Goal: Task Accomplishment & Management: Manage account settings

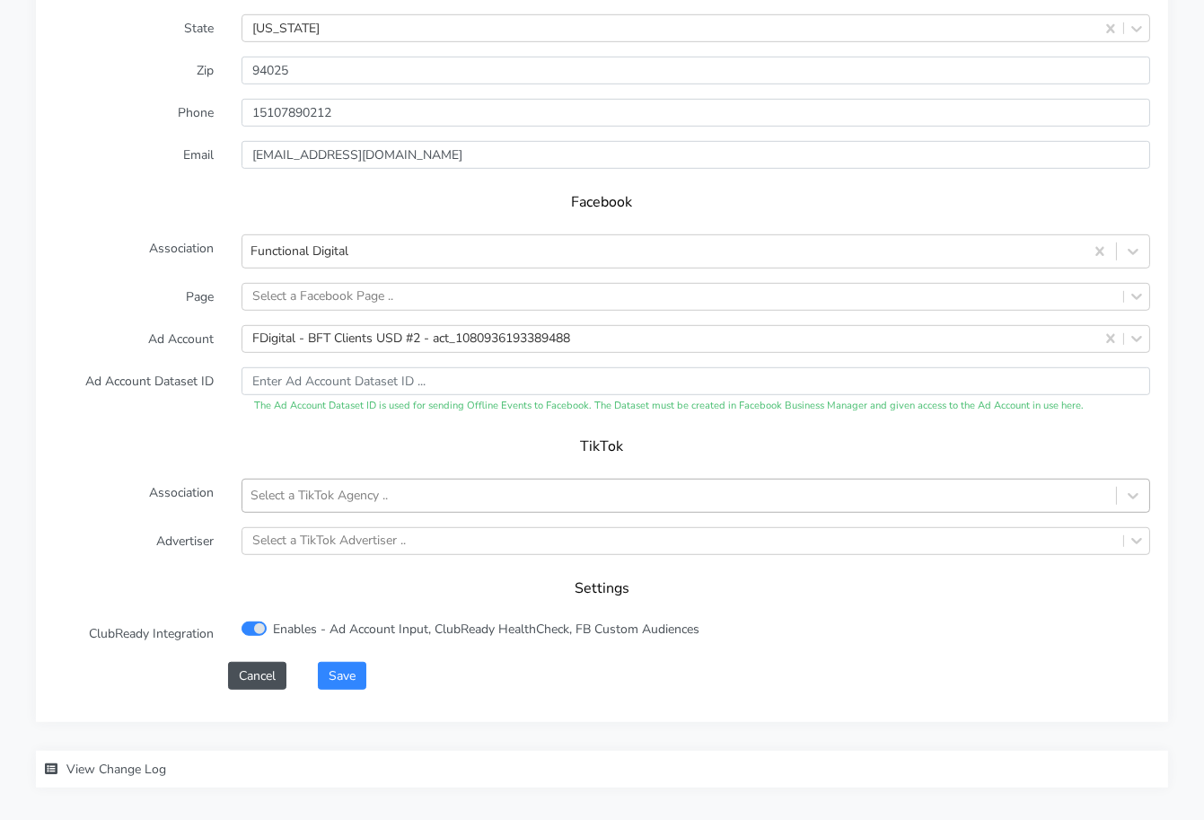
scroll to position [1743, 0]
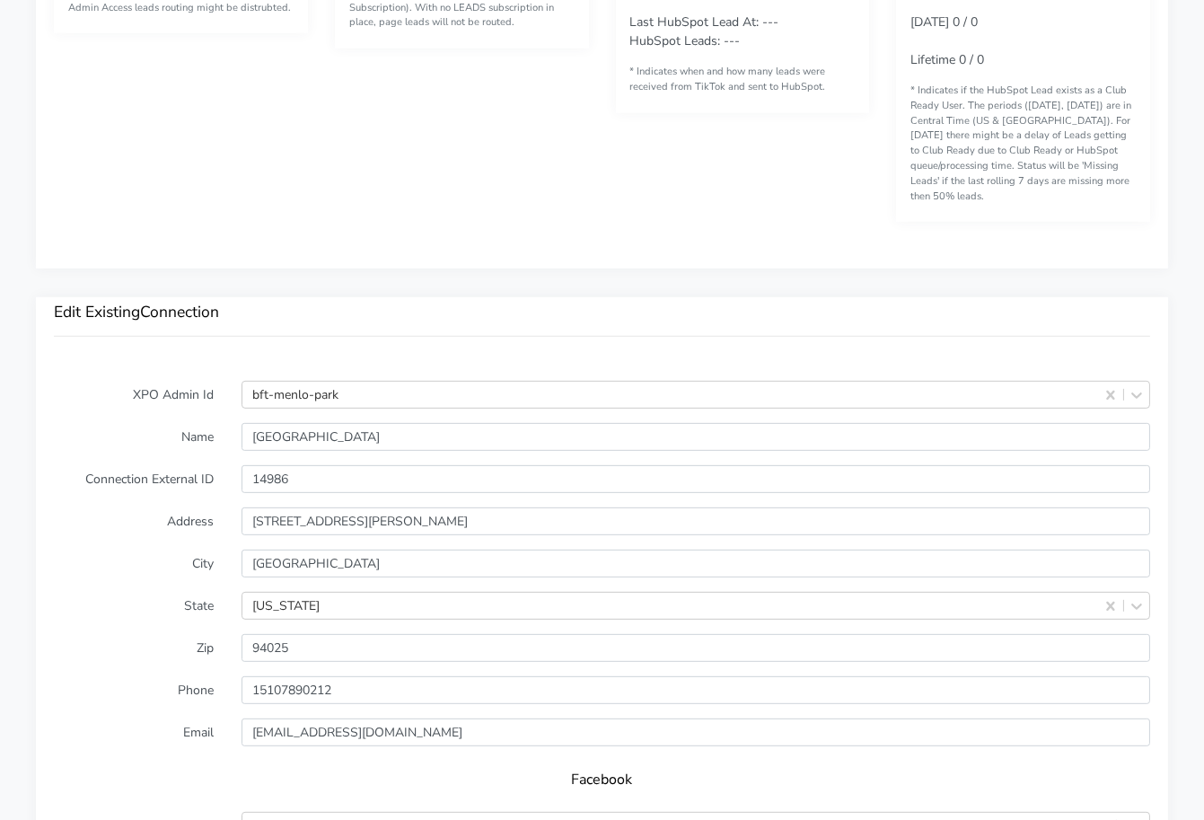
scroll to position [1171, 0]
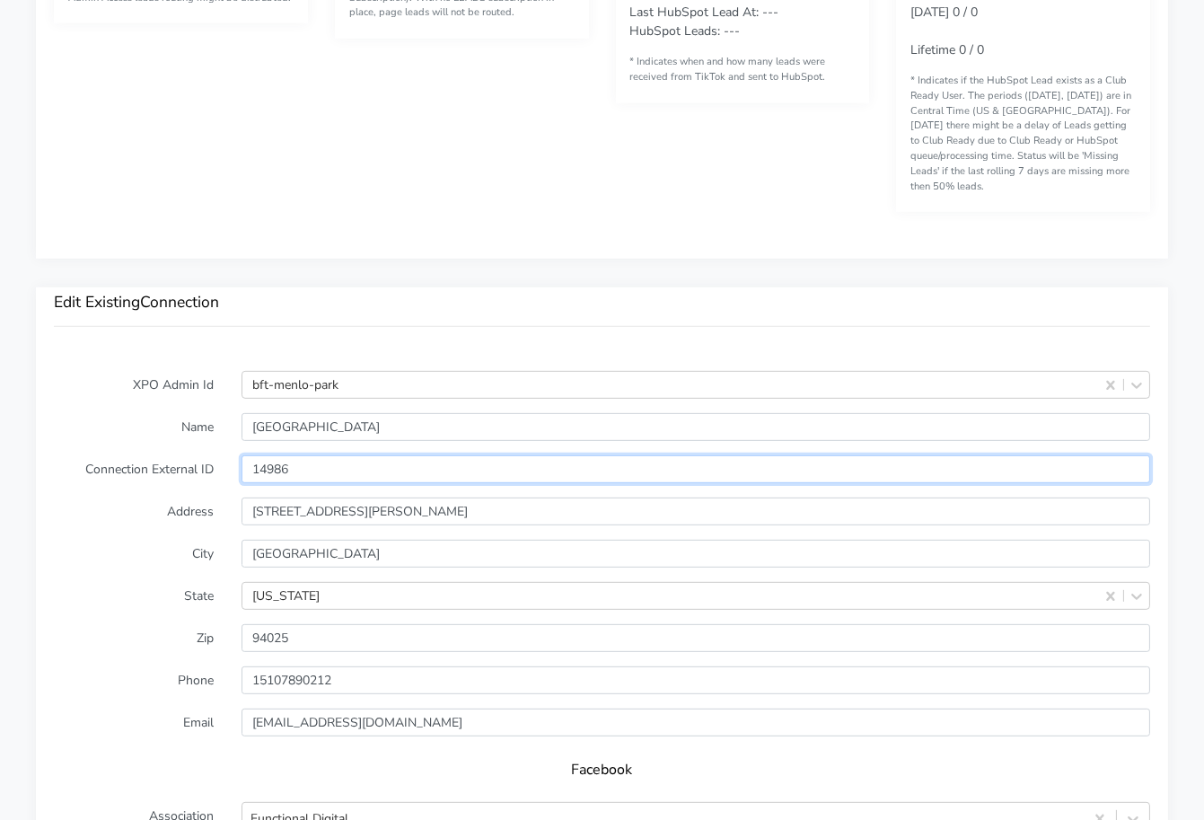
drag, startPoint x: 246, startPoint y: 443, endPoint x: 233, endPoint y: 443, distance: 13.5
click at [233, 455] on div "14986" at bounding box center [695, 469] width 935 height 28
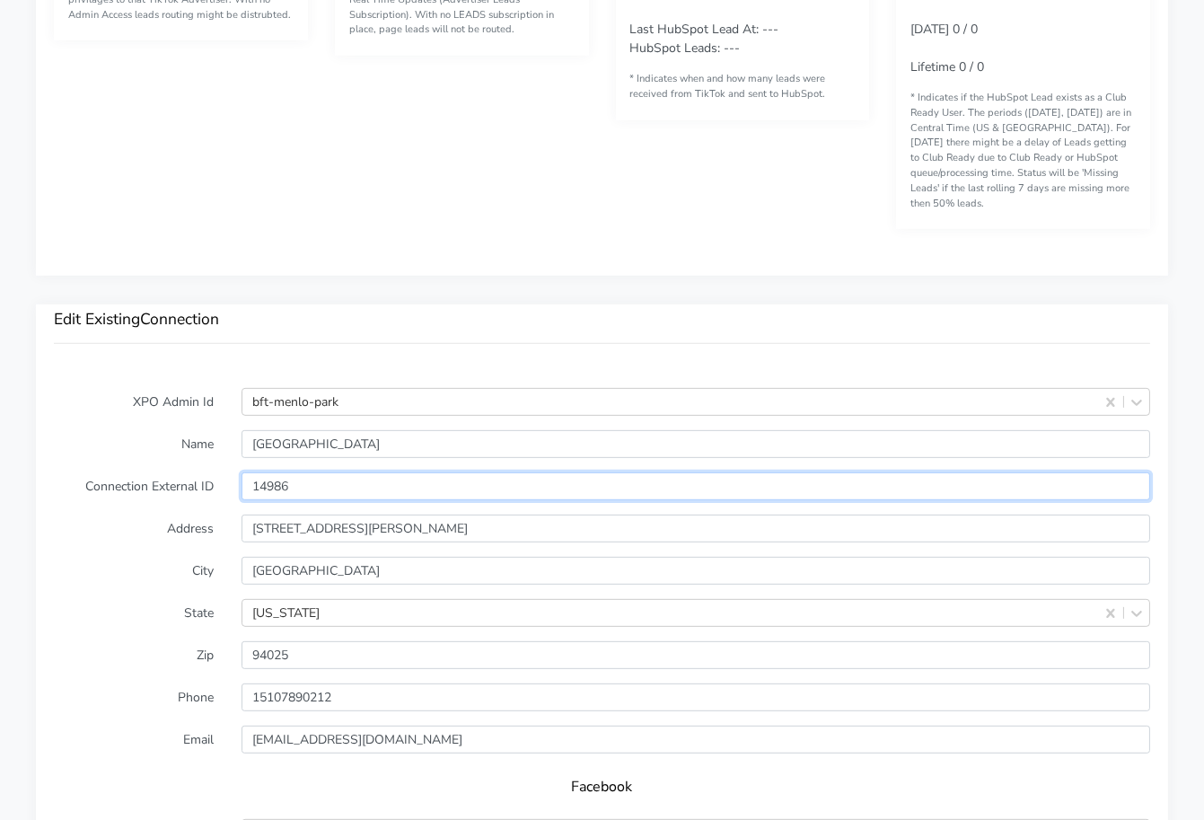
scroll to position [1155, 0]
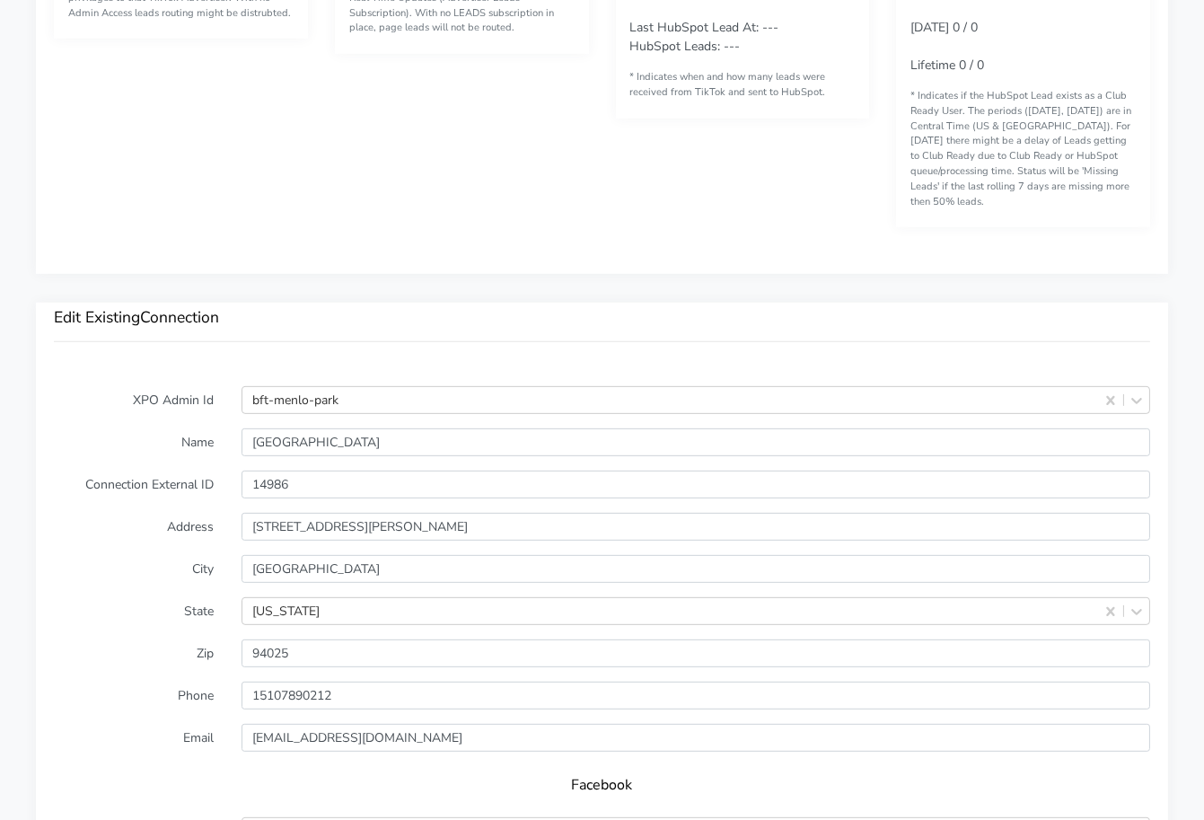
click at [250, 261] on div "Back to all connections BFT Edit Existing Conection Facebook Page Health Checks…" at bounding box center [602, 140] width 1204 height 2590
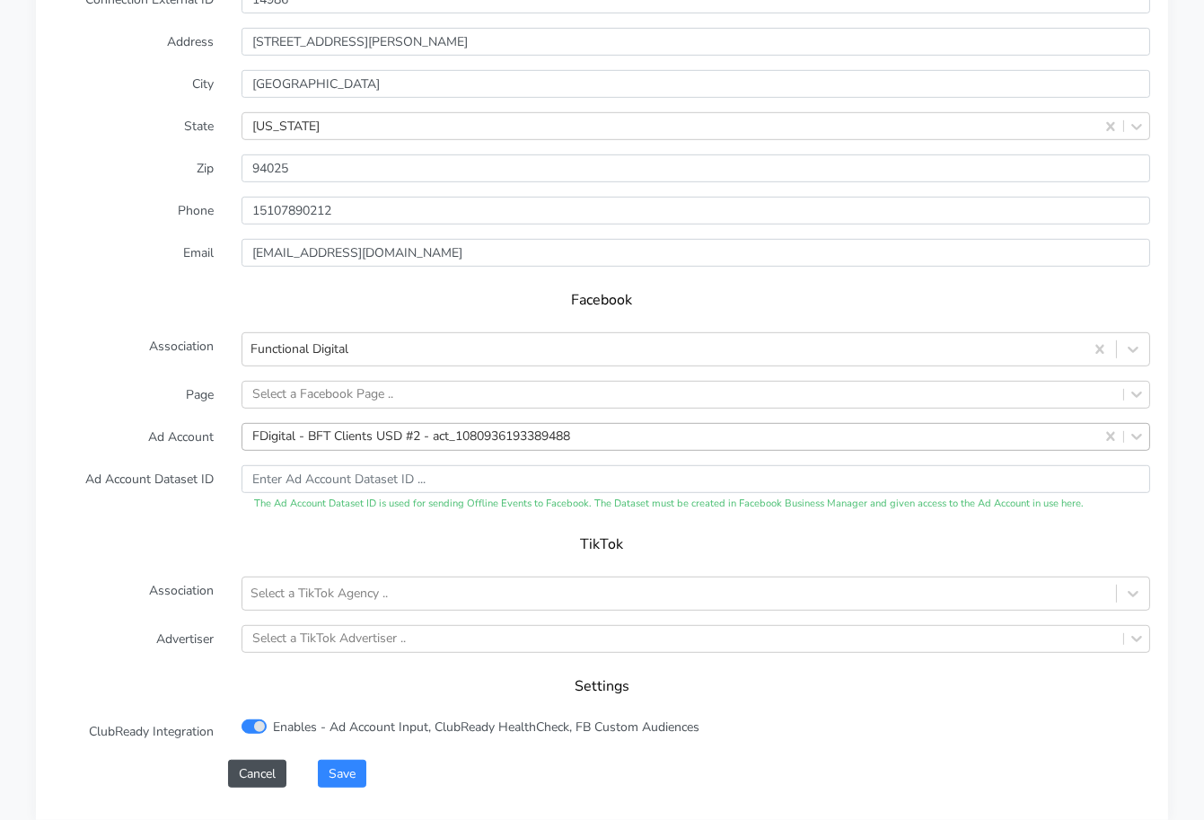
scroll to position [1648, 0]
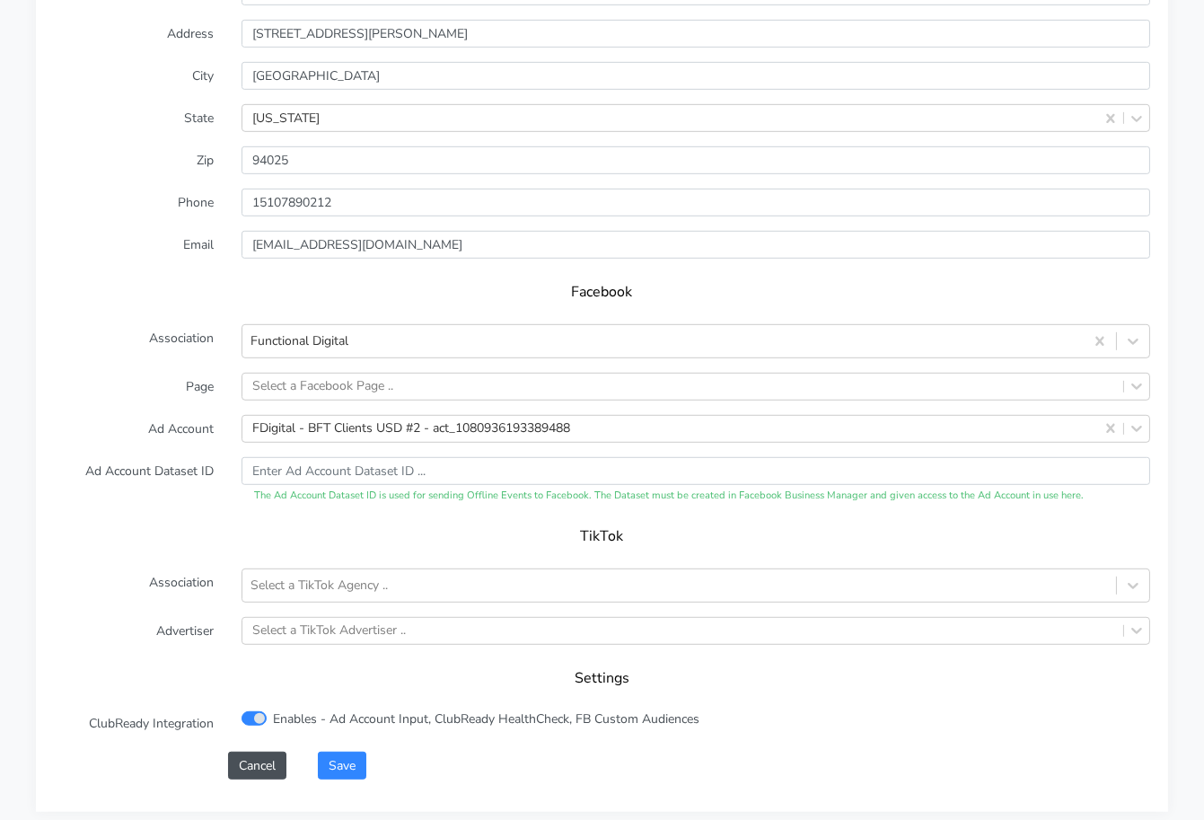
click at [189, 415] on label "Ad Account" at bounding box center [134, 429] width 188 height 28
click at [278, 377] on div "Select a Facebook Page .." at bounding box center [322, 386] width 141 height 19
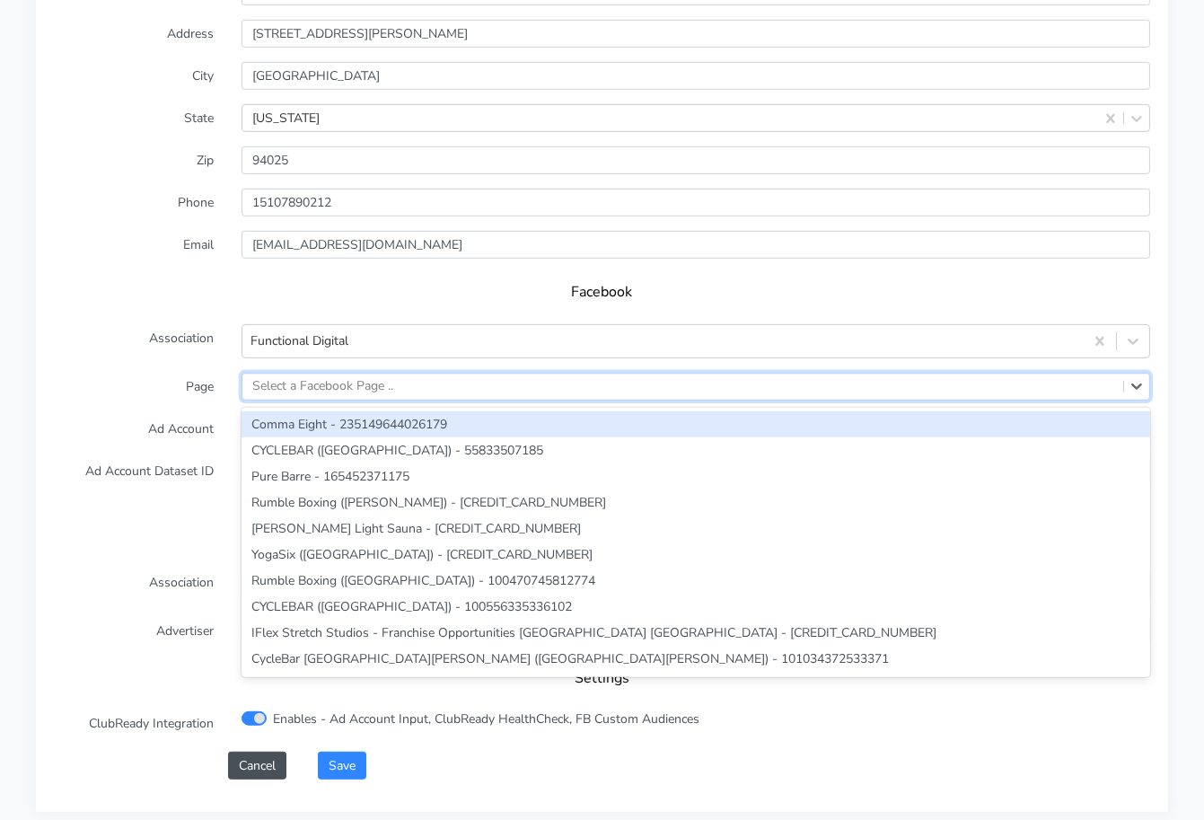
paste input "678254052030934"
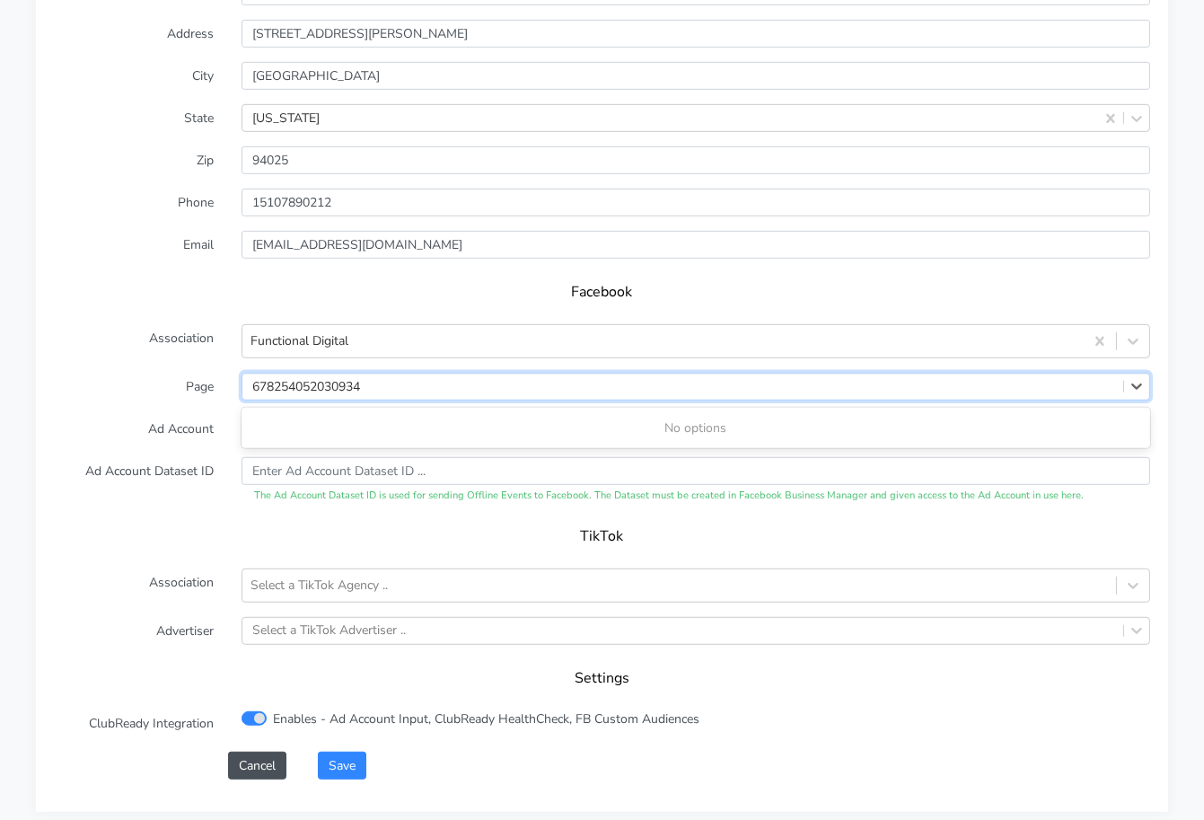
type input "678254052030934"
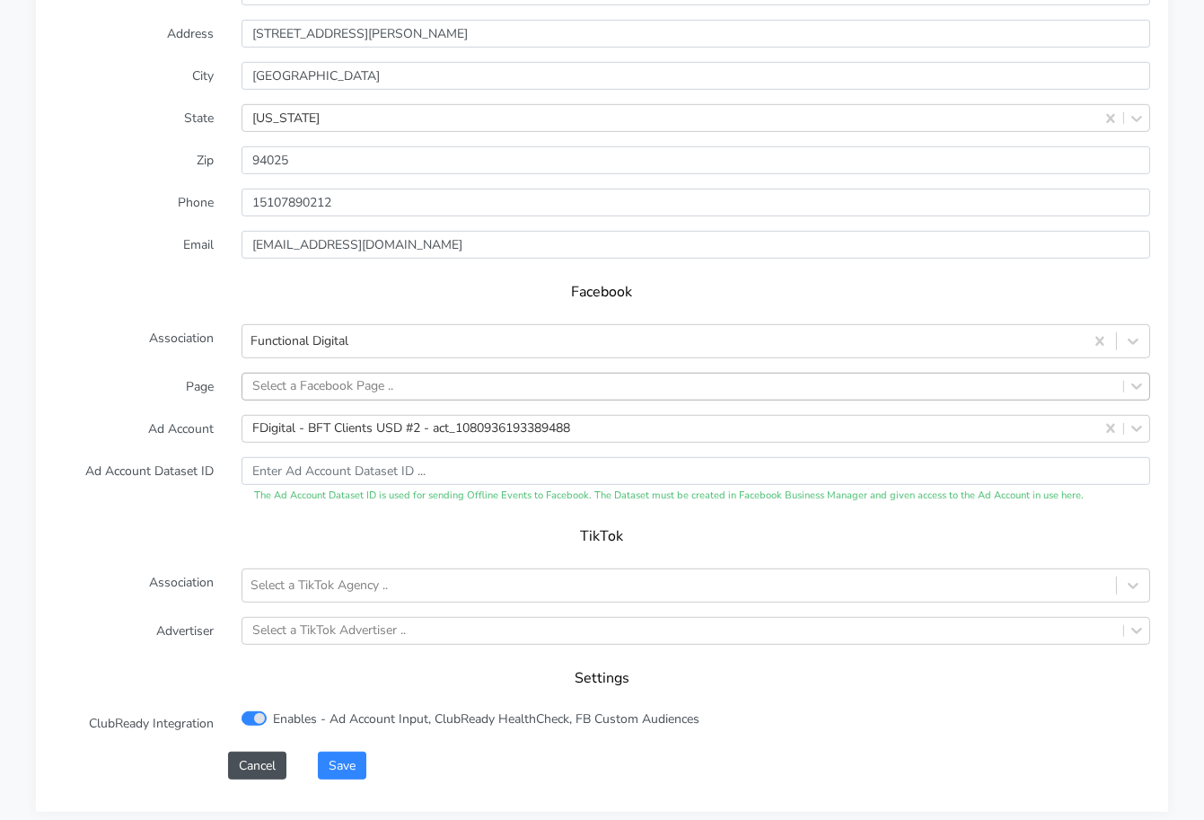
click at [197, 384] on form "XPO Admin Id bft-menlo-park Name Menlo Park Connection External ID 14986 Addres…" at bounding box center [602, 335] width 1096 height 885
click at [347, 751] on button "Save" at bounding box center [342, 765] width 48 height 28
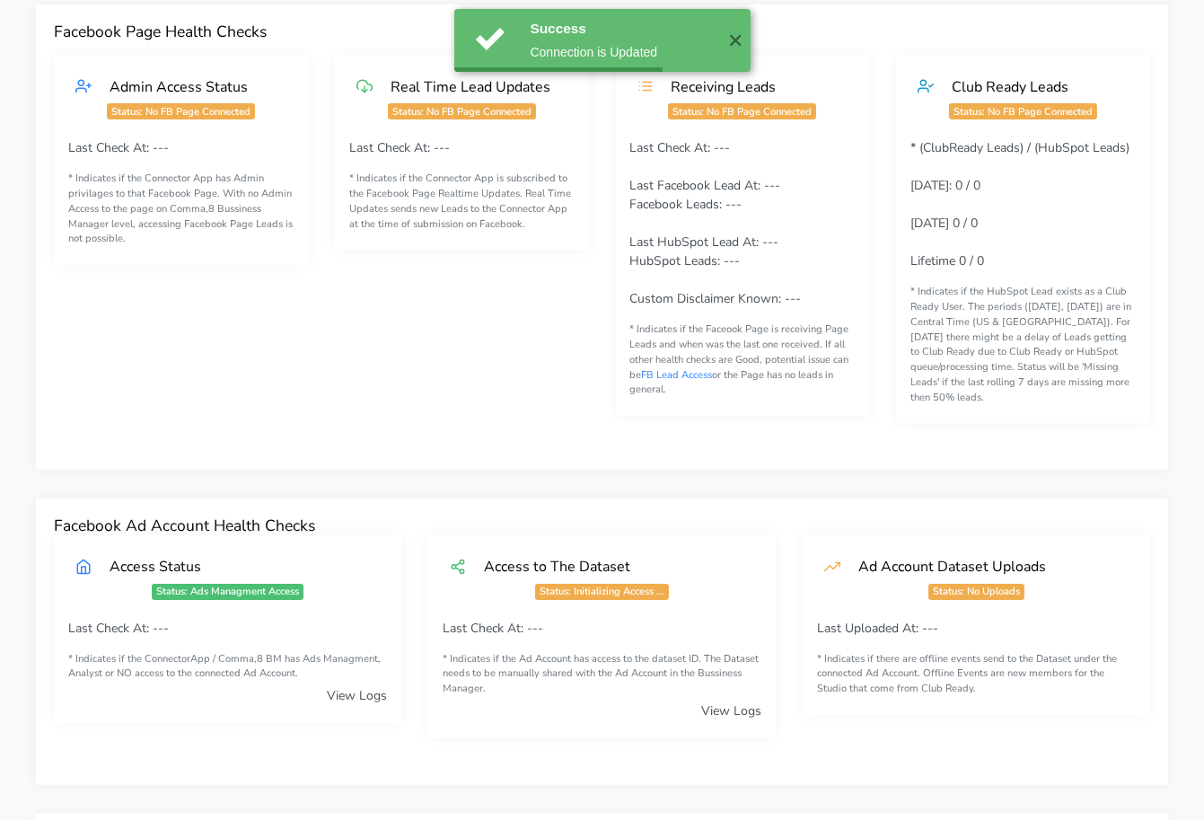
scroll to position [0, 0]
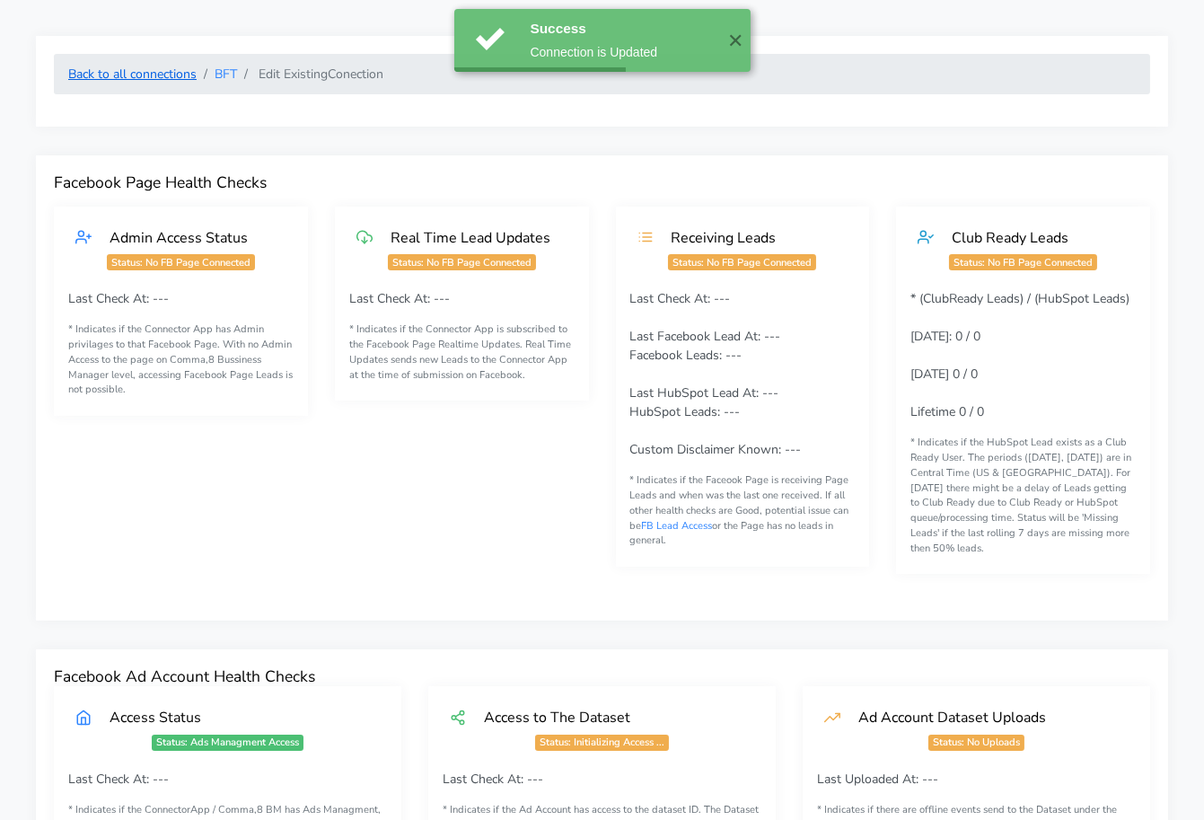
click at [151, 74] on link "Back to all connections" at bounding box center [132, 74] width 128 height 17
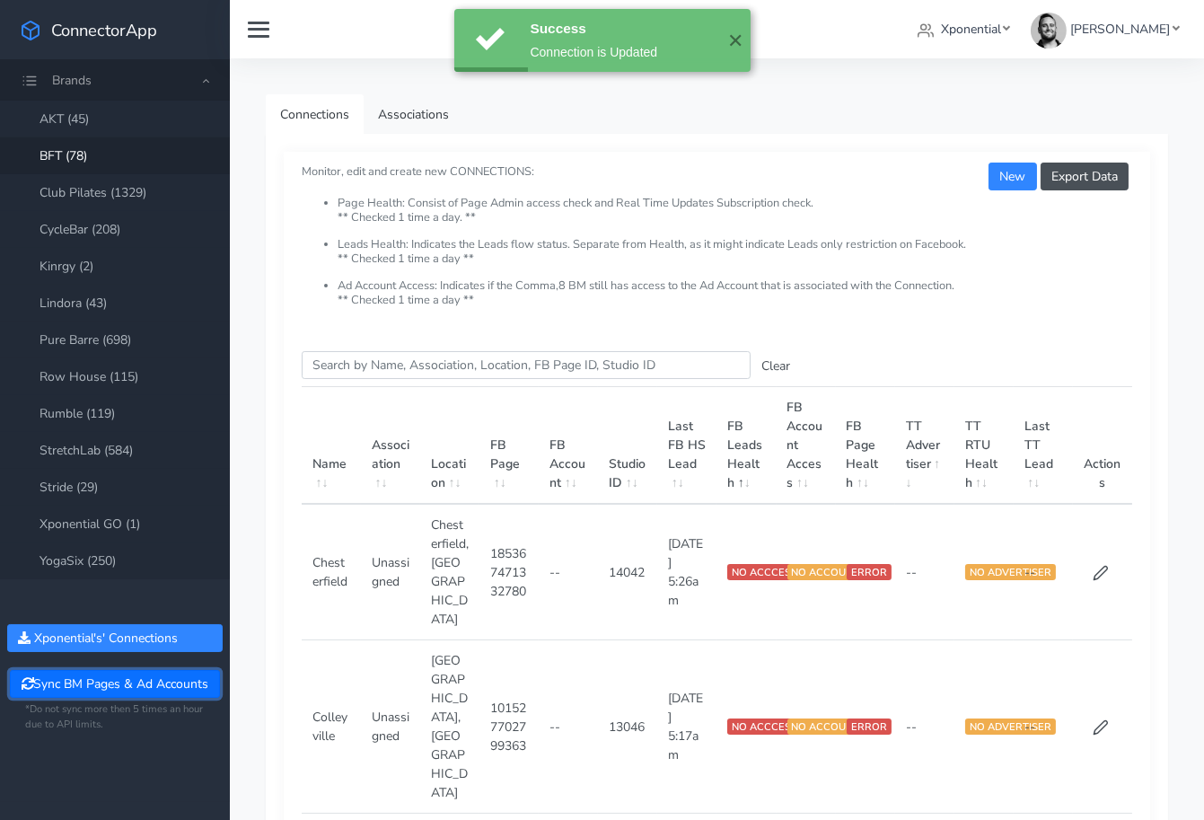
click at [110, 683] on button "Sync BM Pages & Ad Accounts" at bounding box center [114, 684] width 209 height 28
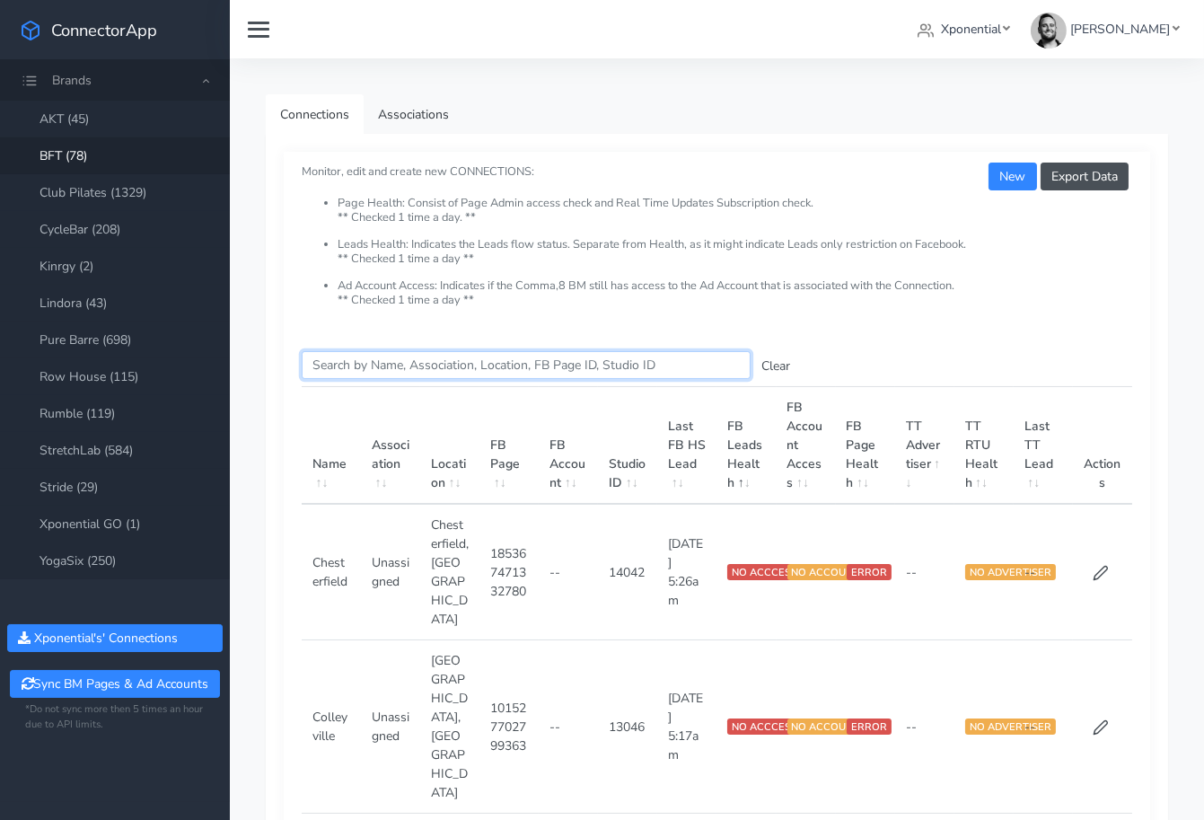
click at [345, 363] on input "Search this table" at bounding box center [526, 365] width 449 height 28
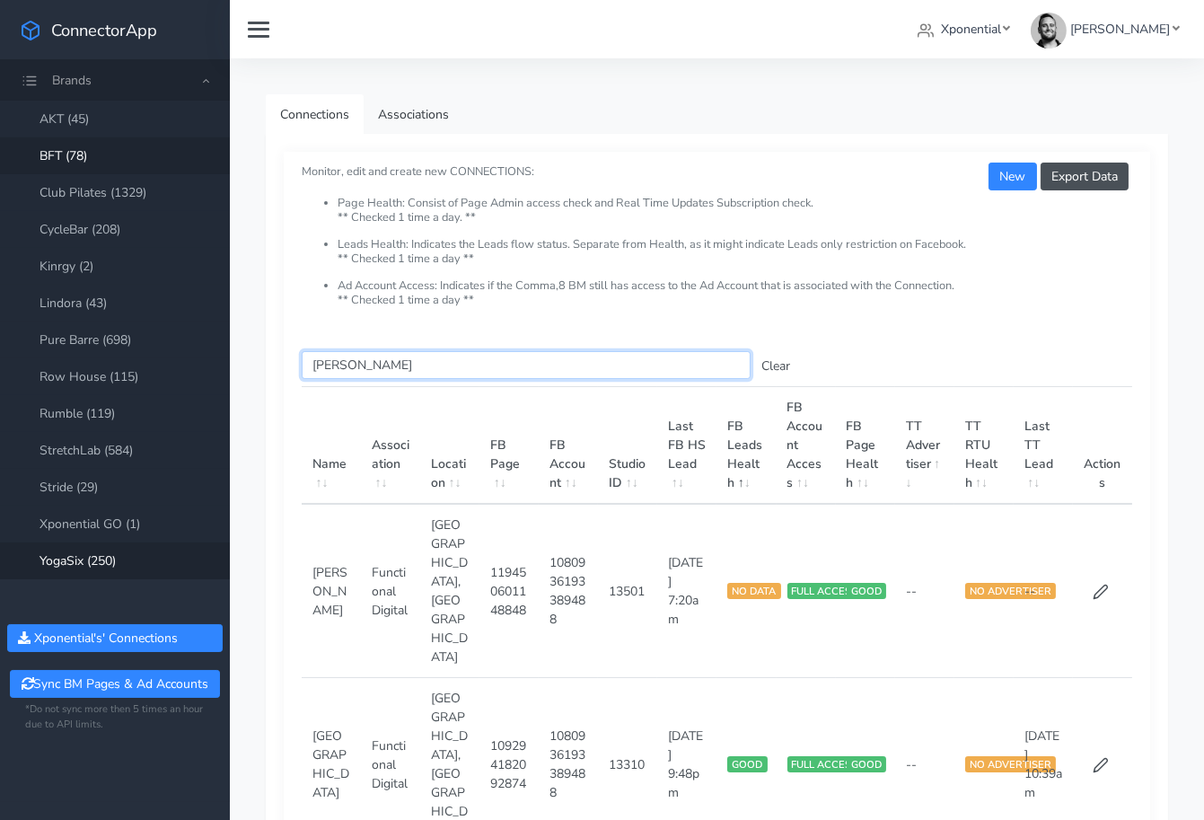
type input "[PERSON_NAME]"
drag, startPoint x: 347, startPoint y: 364, endPoint x: 302, endPoint y: 364, distance: 44.9
click at [302, 364] on input "[PERSON_NAME]" at bounding box center [526, 365] width 449 height 28
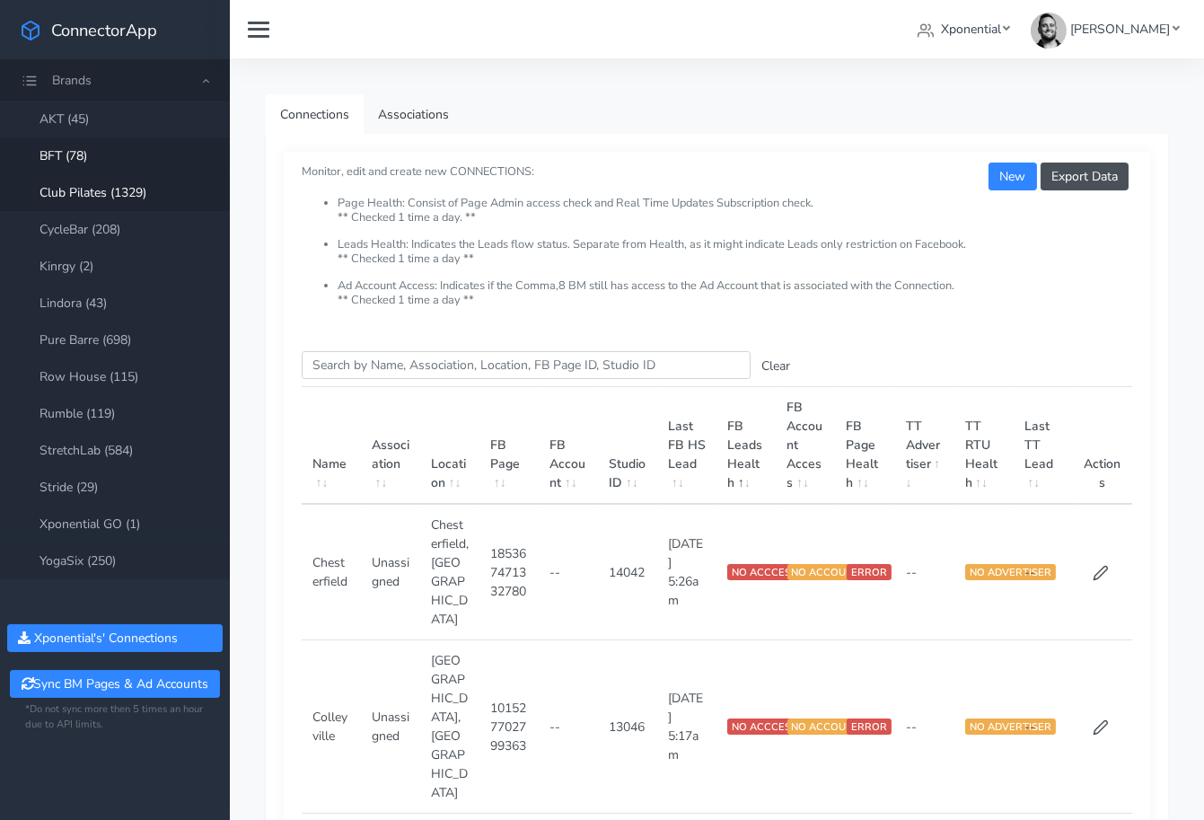
click at [71, 192] on link "Club Pilates (1329)" at bounding box center [115, 192] width 230 height 37
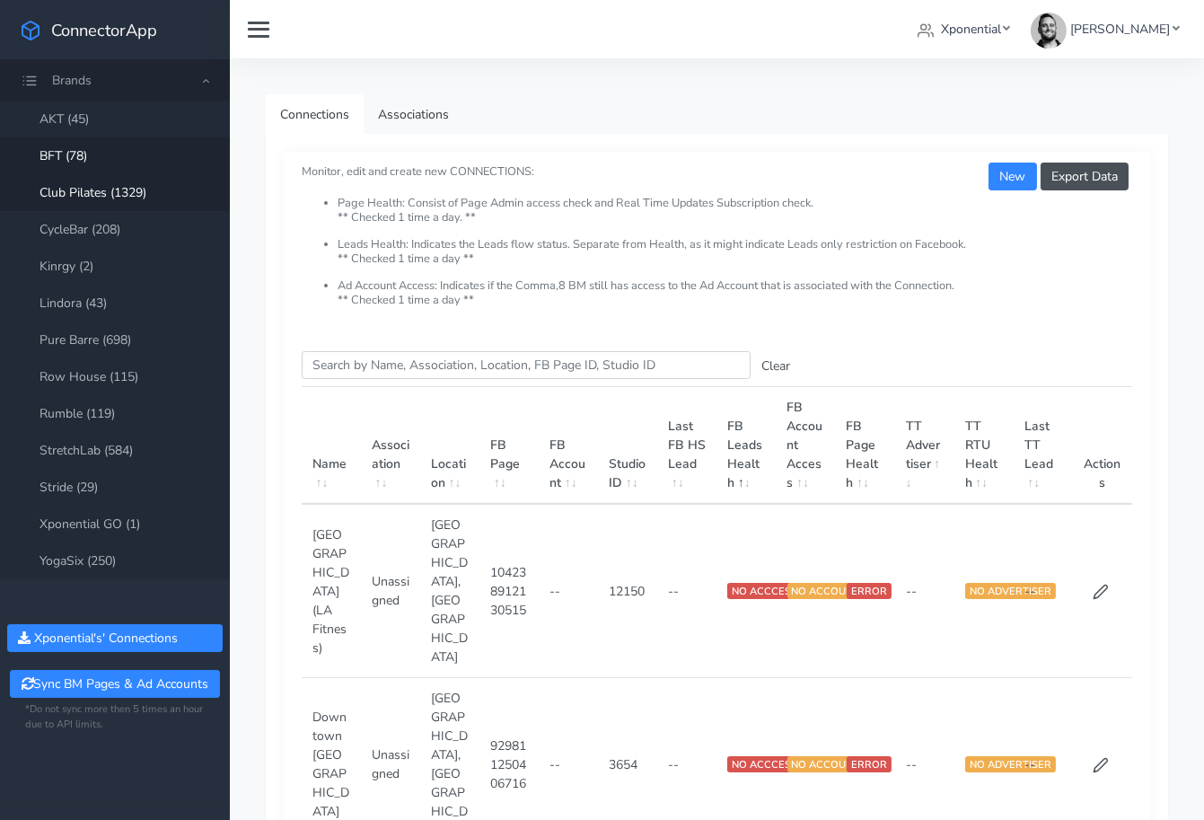
click at [75, 154] on link "BFT (78)" at bounding box center [115, 155] width 230 height 37
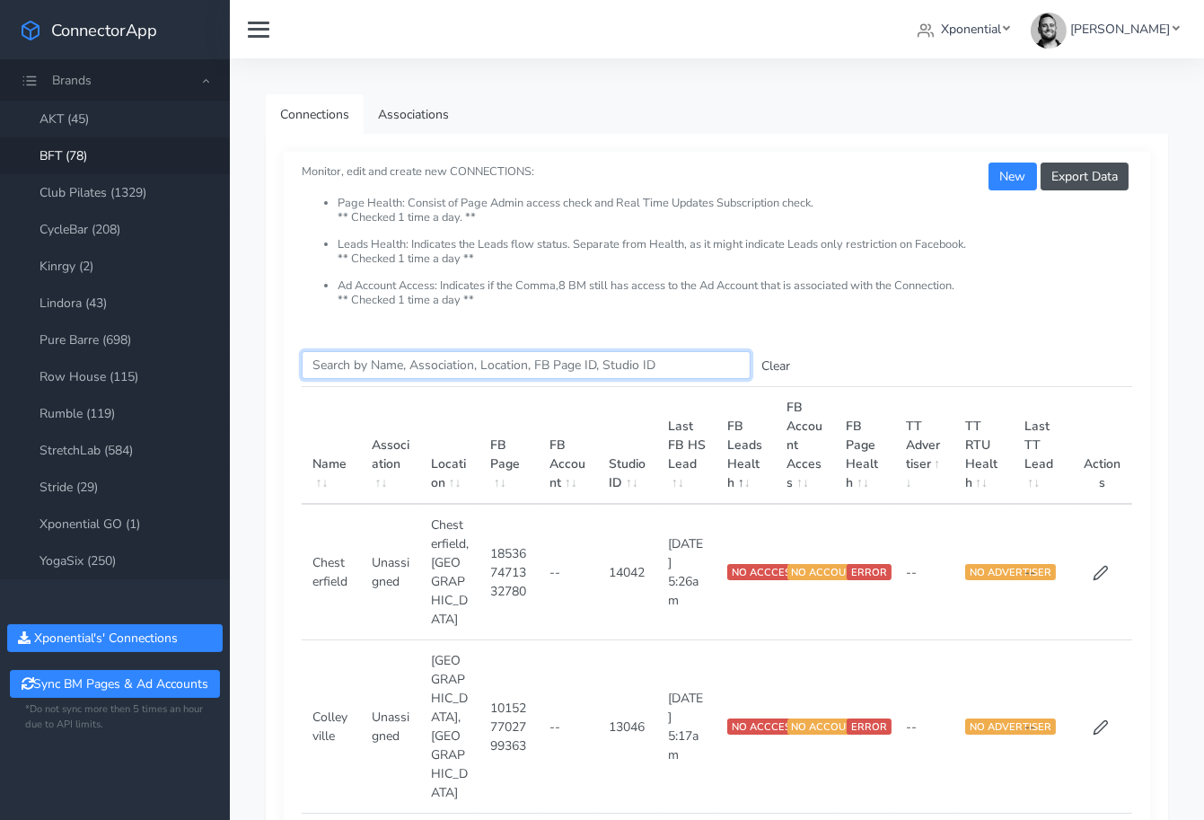
click at [386, 366] on input "Search this table" at bounding box center [526, 365] width 449 height 28
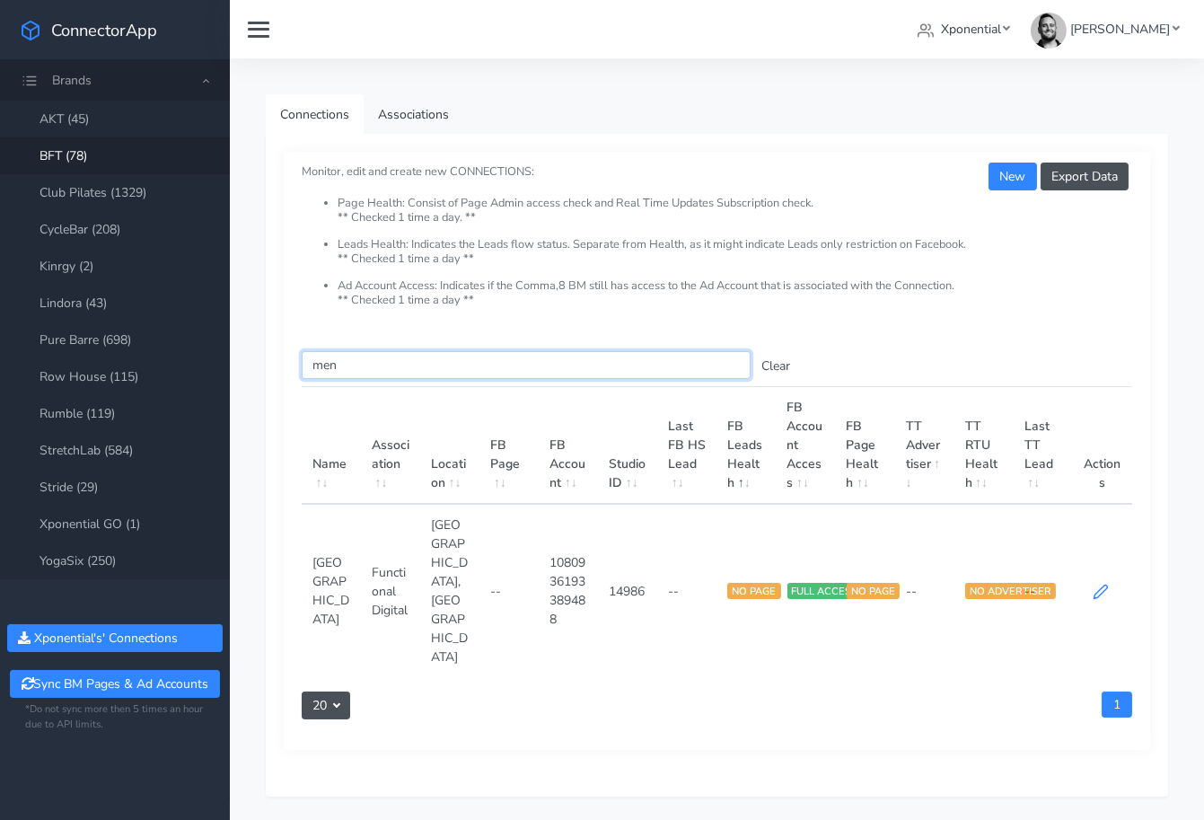
type input "men"
click at [1096, 584] on icon at bounding box center [1101, 592] width 16 height 16
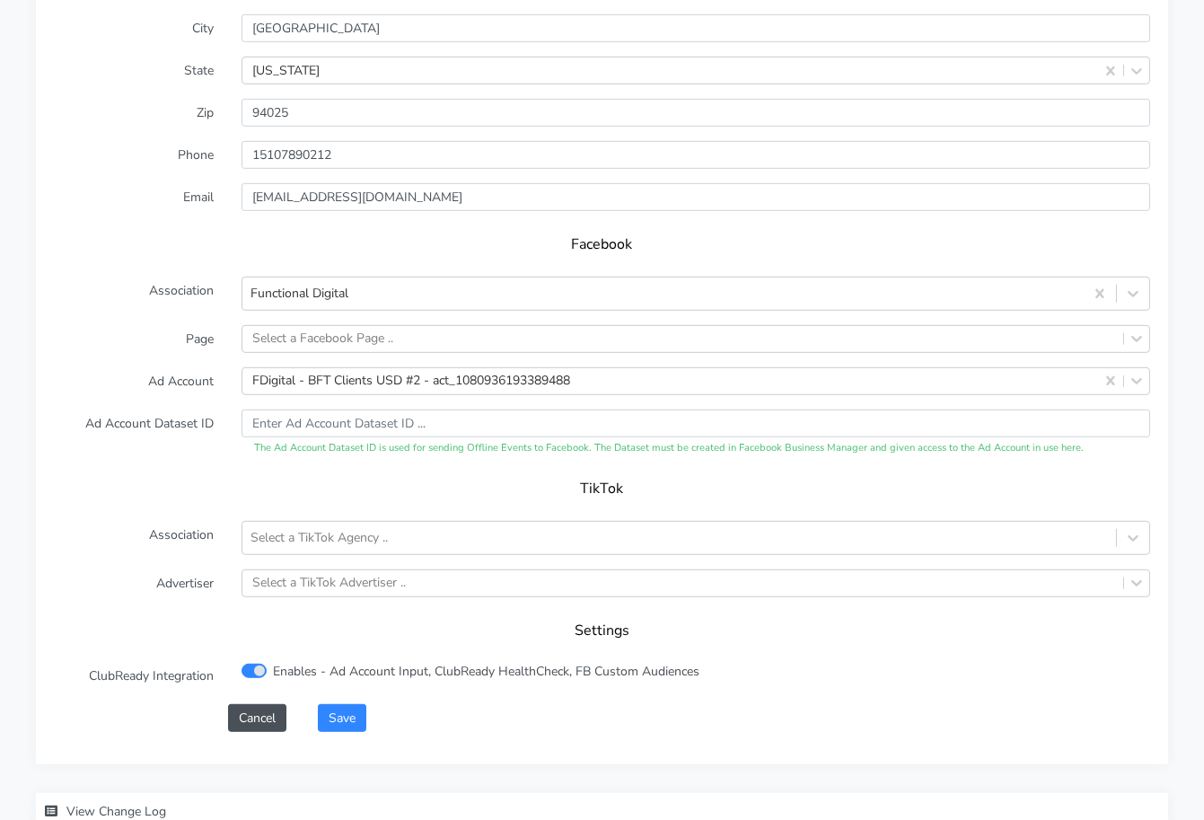
scroll to position [1695, 0]
click at [306, 330] on div "Select a Facebook Page .." at bounding box center [322, 339] width 141 height 19
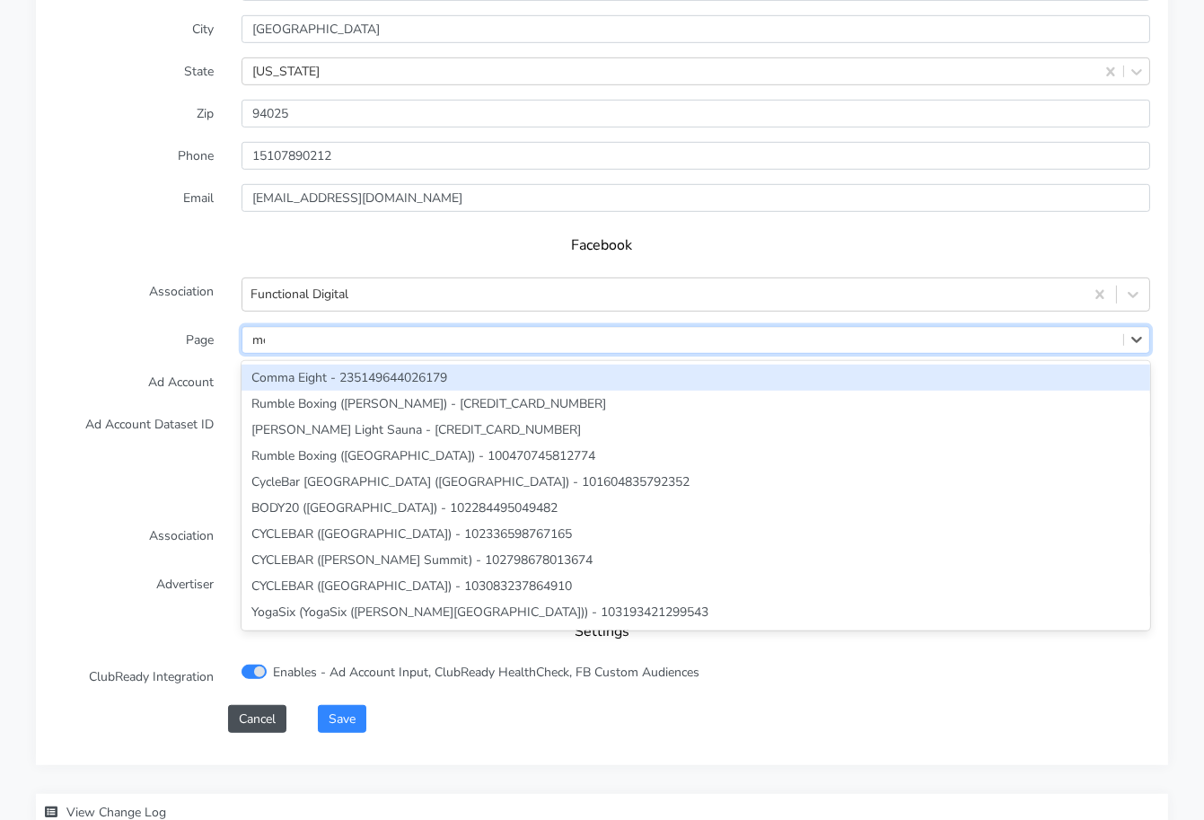
type input "men"
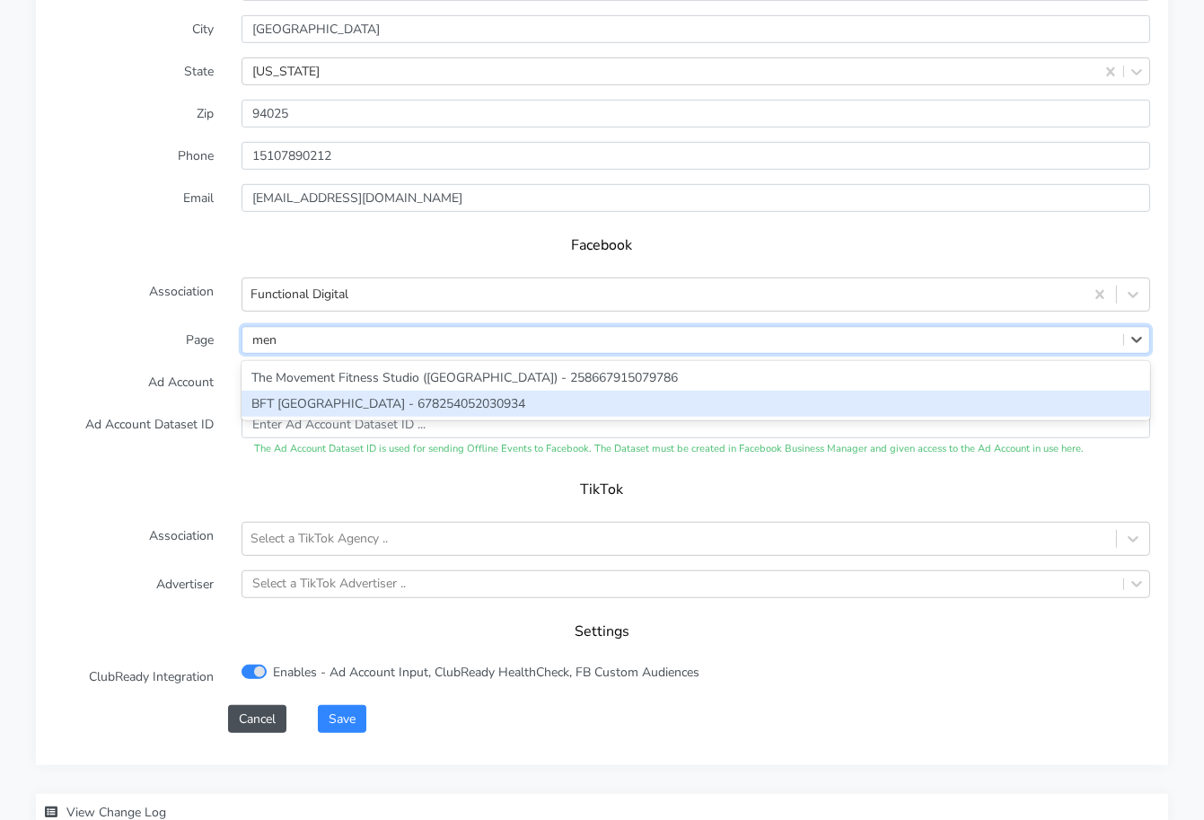
click at [312, 391] on div "BFT [GEOGRAPHIC_DATA] - 678254052030934" at bounding box center [695, 404] width 909 height 26
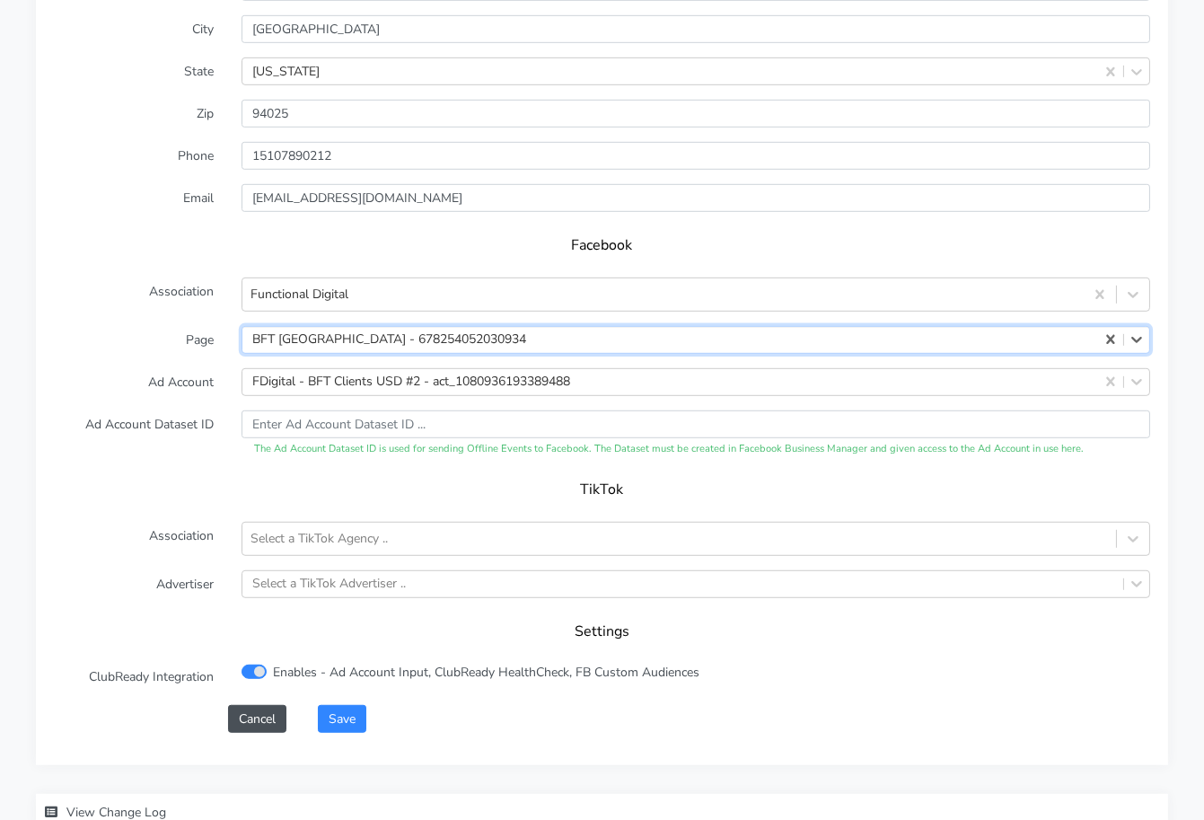
click at [159, 368] on label "Ad Account" at bounding box center [134, 382] width 188 height 28
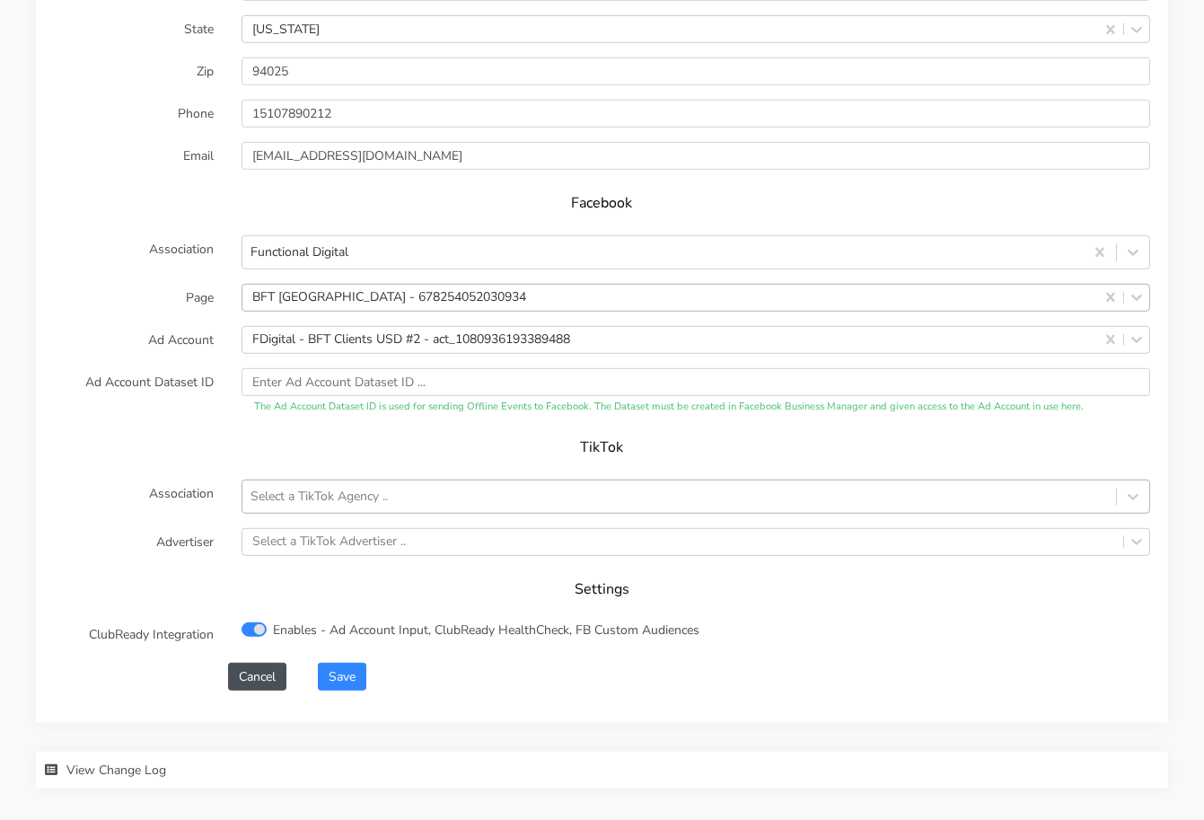
scroll to position [1791, 0]
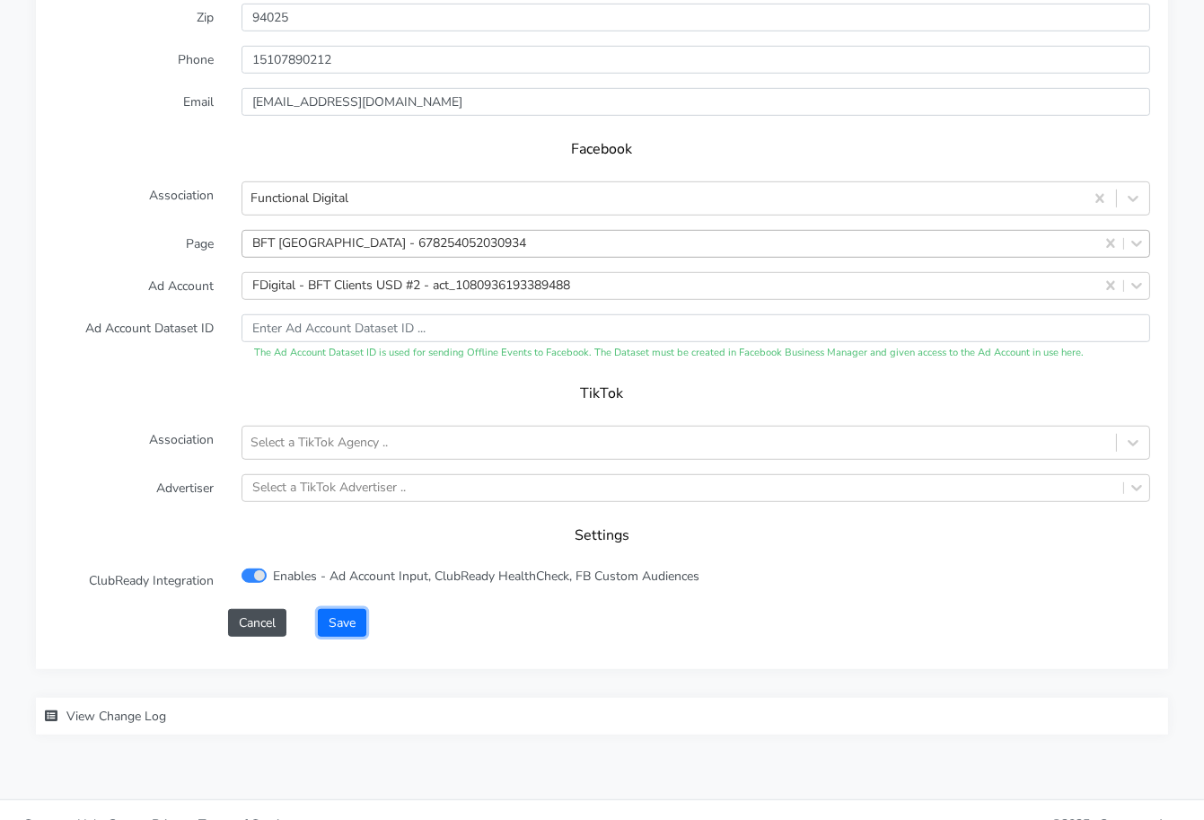
click at [348, 609] on button "Save" at bounding box center [342, 623] width 48 height 28
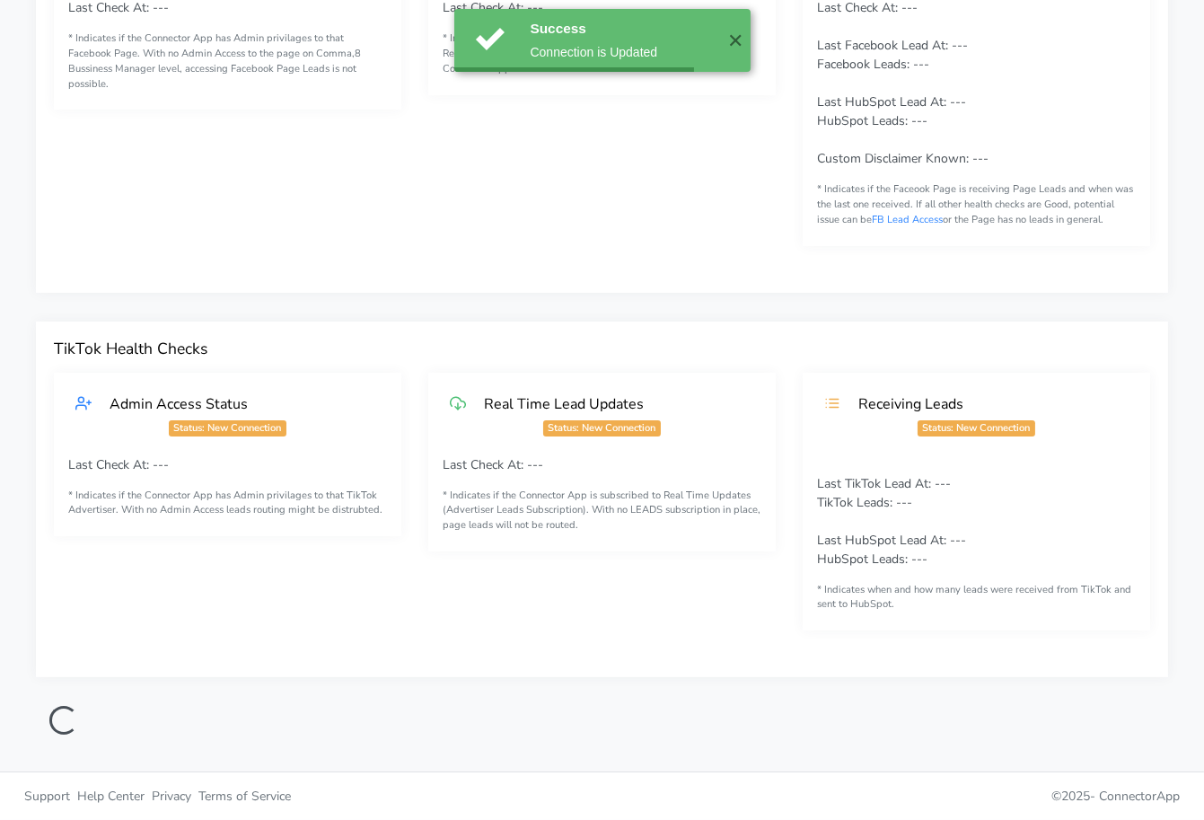
scroll to position [289, 0]
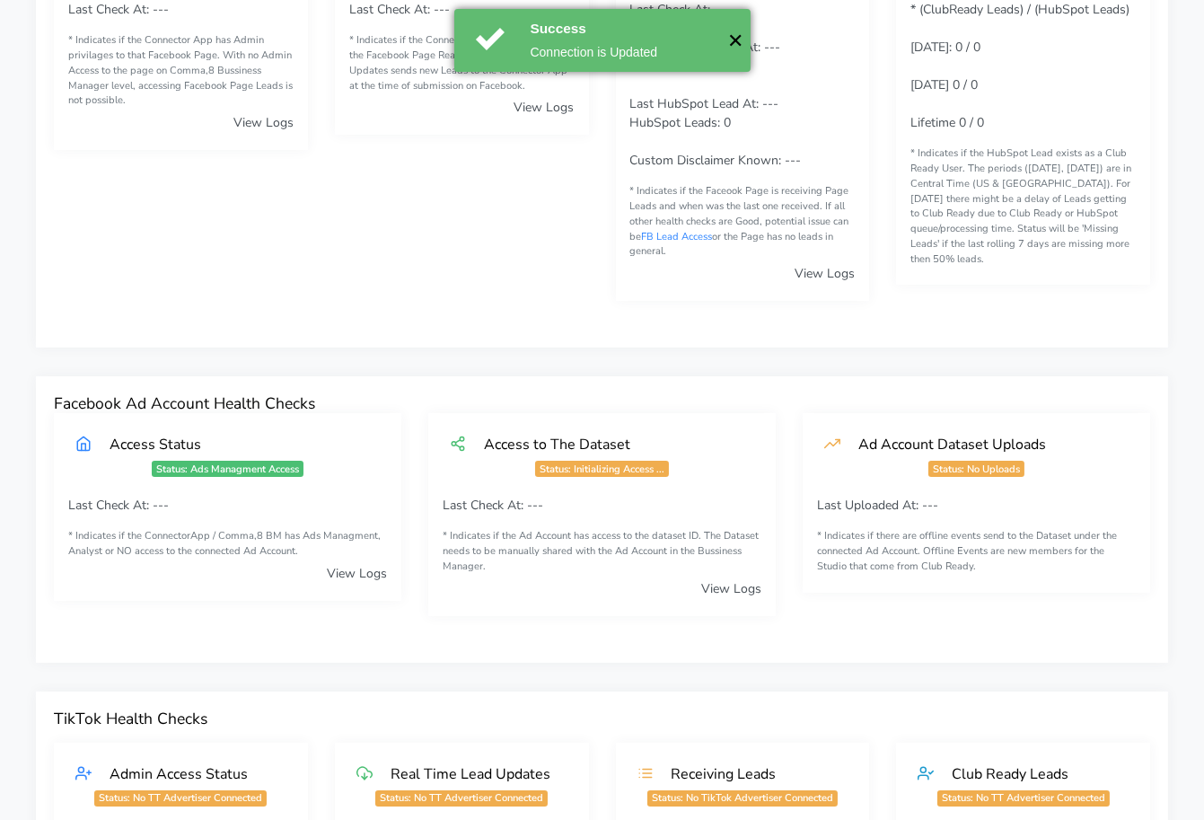
click at [730, 44] on button "✕" at bounding box center [736, 40] width 30 height 63
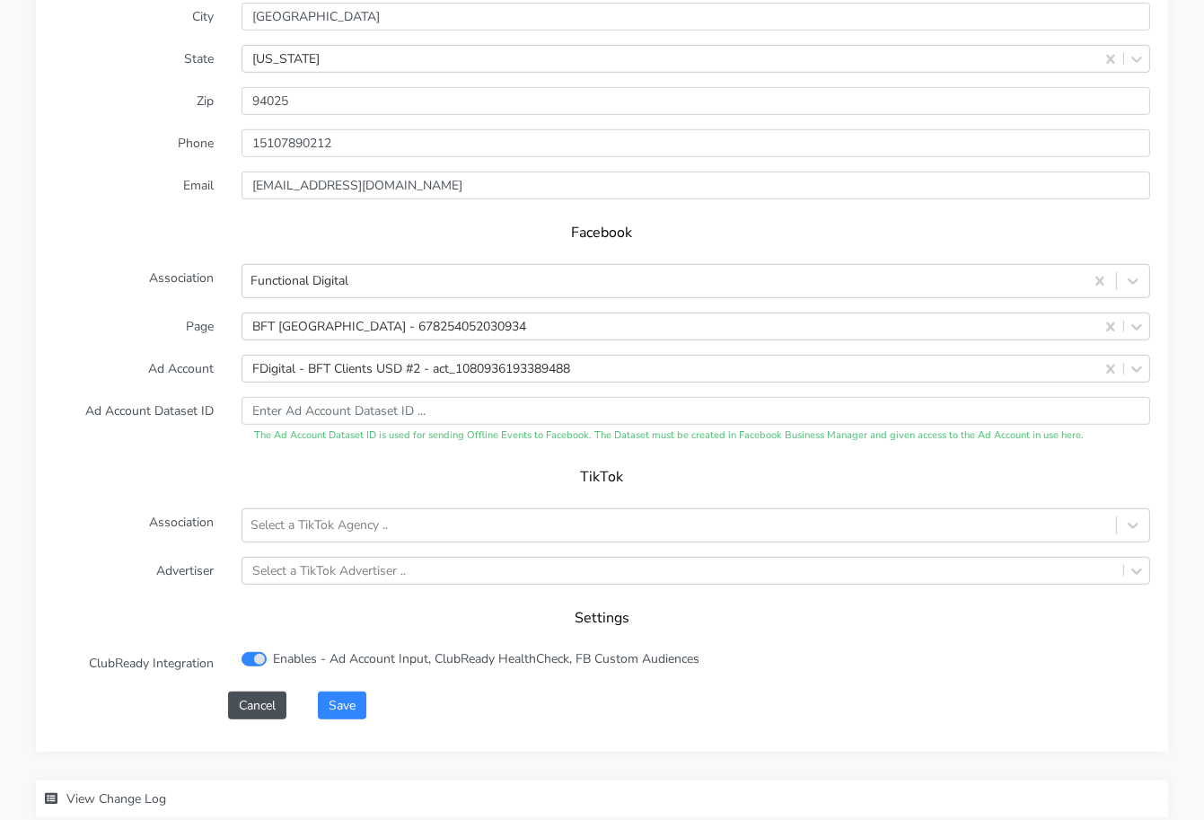
scroll to position [1814, 0]
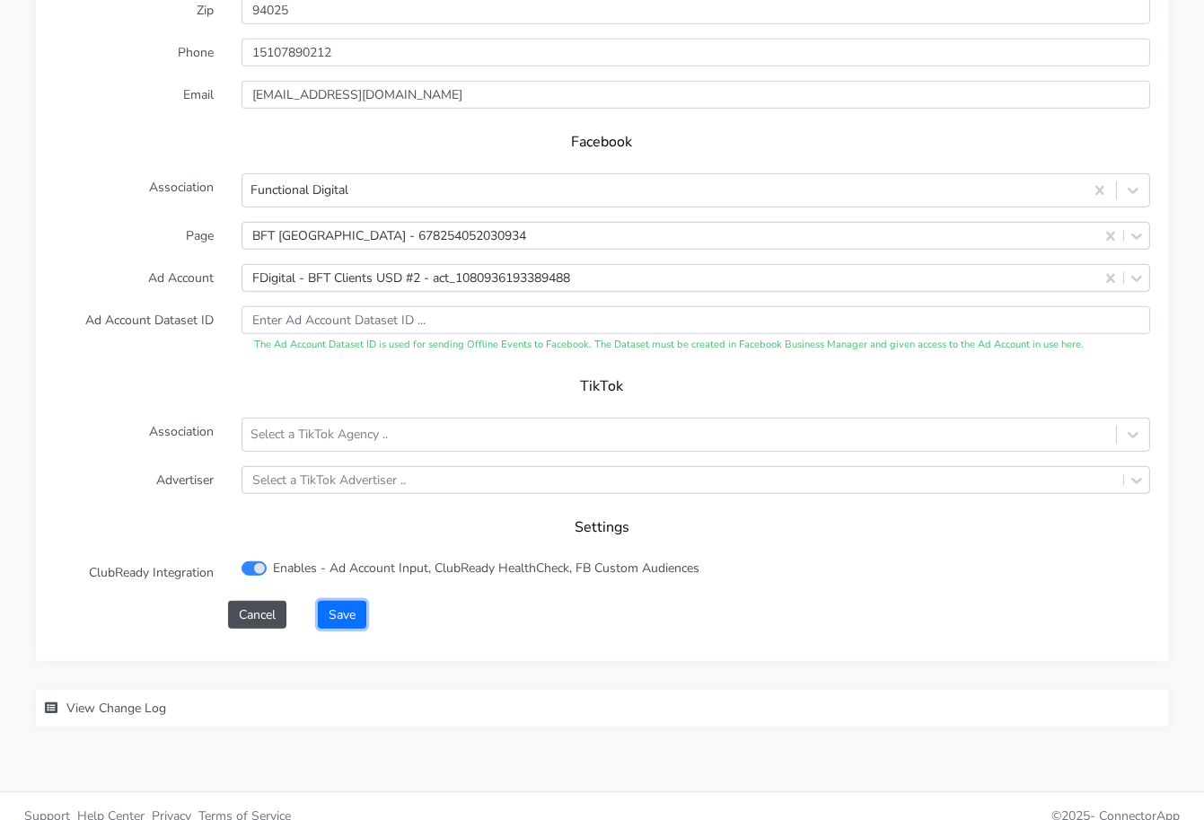
click at [356, 601] on button "Save" at bounding box center [342, 615] width 48 height 28
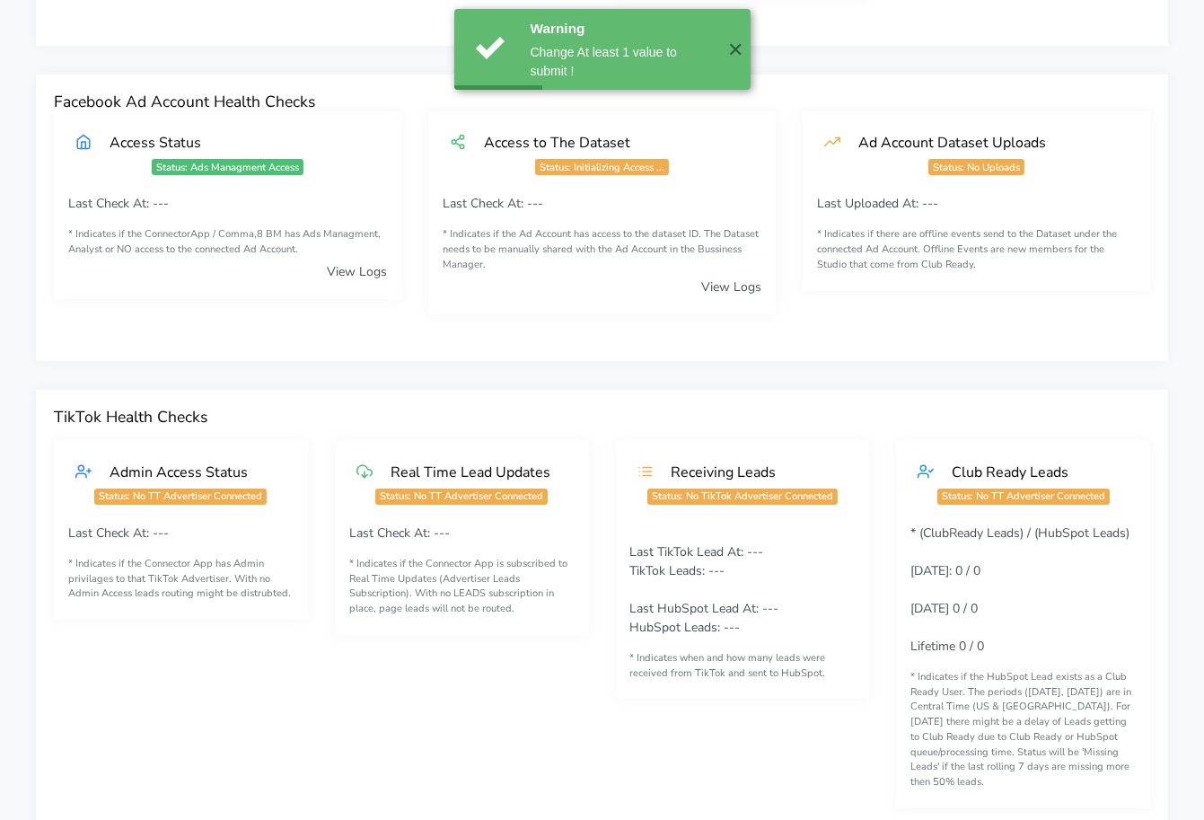
scroll to position [0, 0]
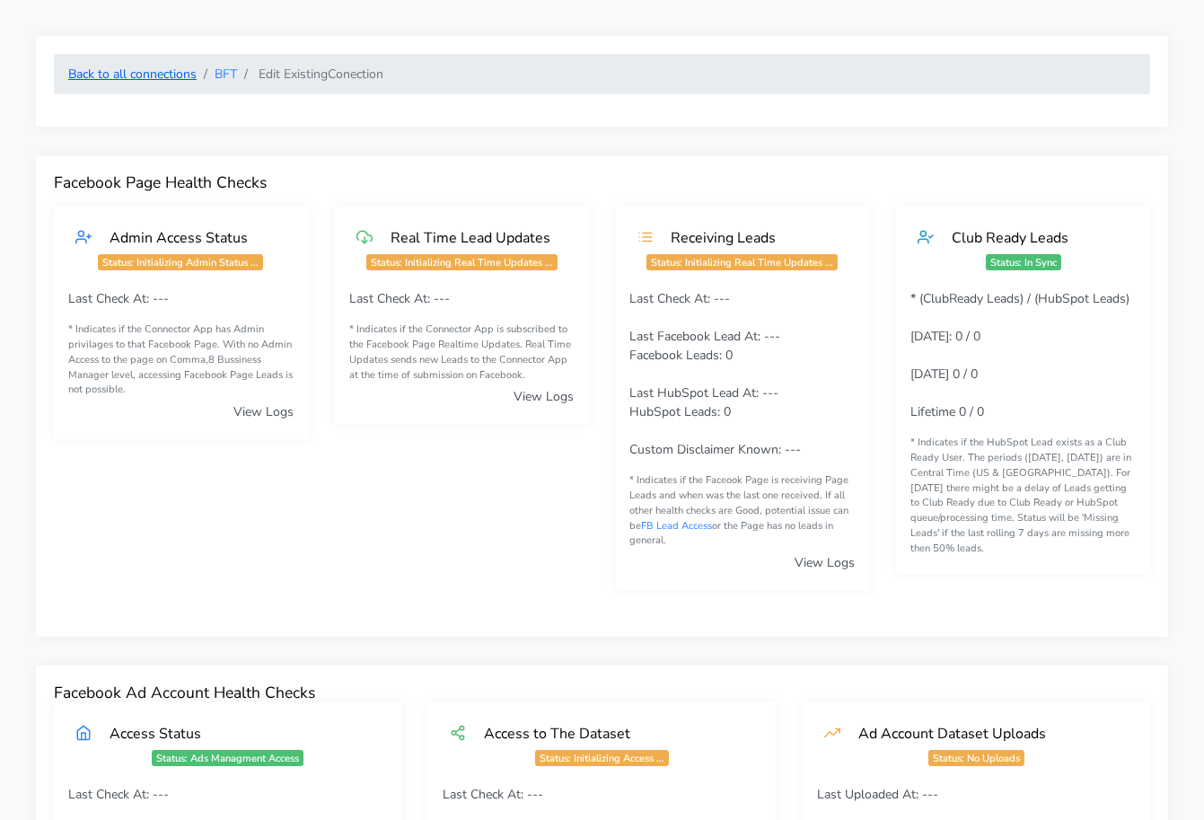
click at [91, 75] on link "Back to all connections" at bounding box center [132, 74] width 128 height 17
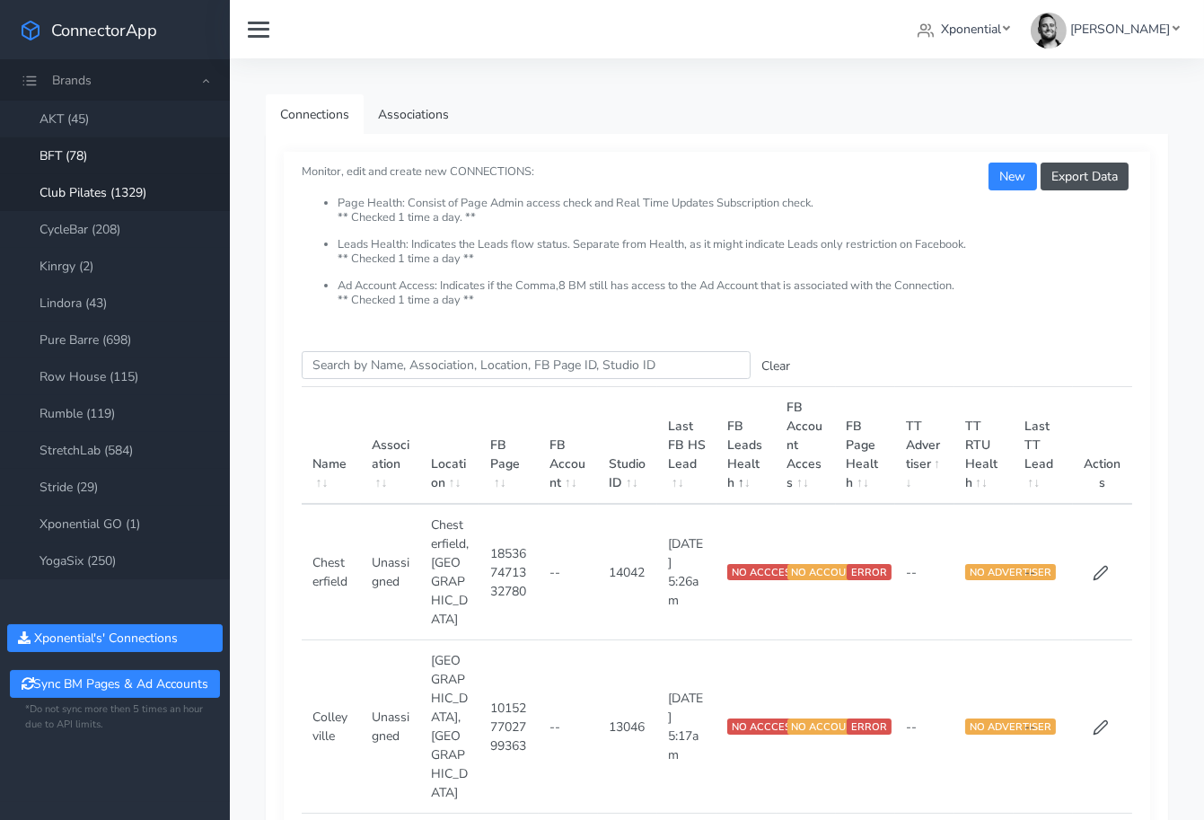
click at [126, 197] on link "Club Pilates (1329)" at bounding box center [115, 192] width 230 height 37
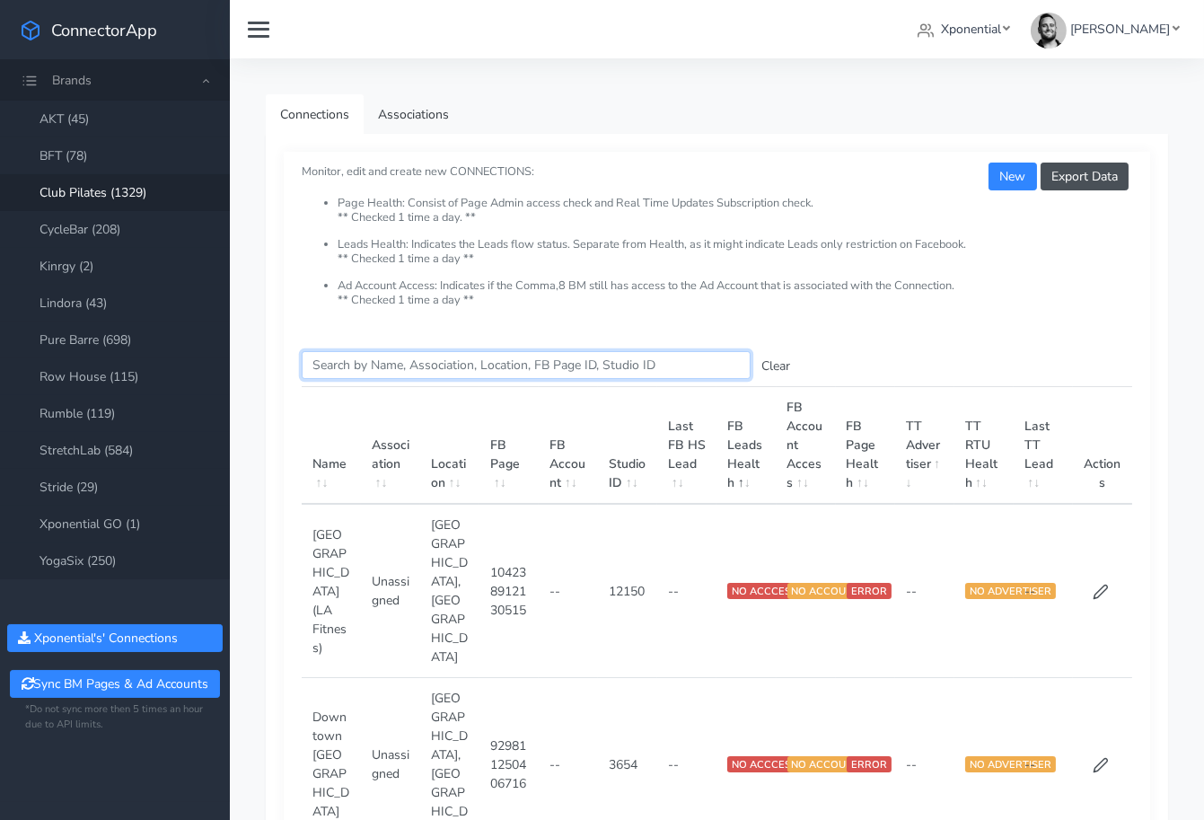
click at [416, 364] on input "Search this table" at bounding box center [526, 365] width 449 height 28
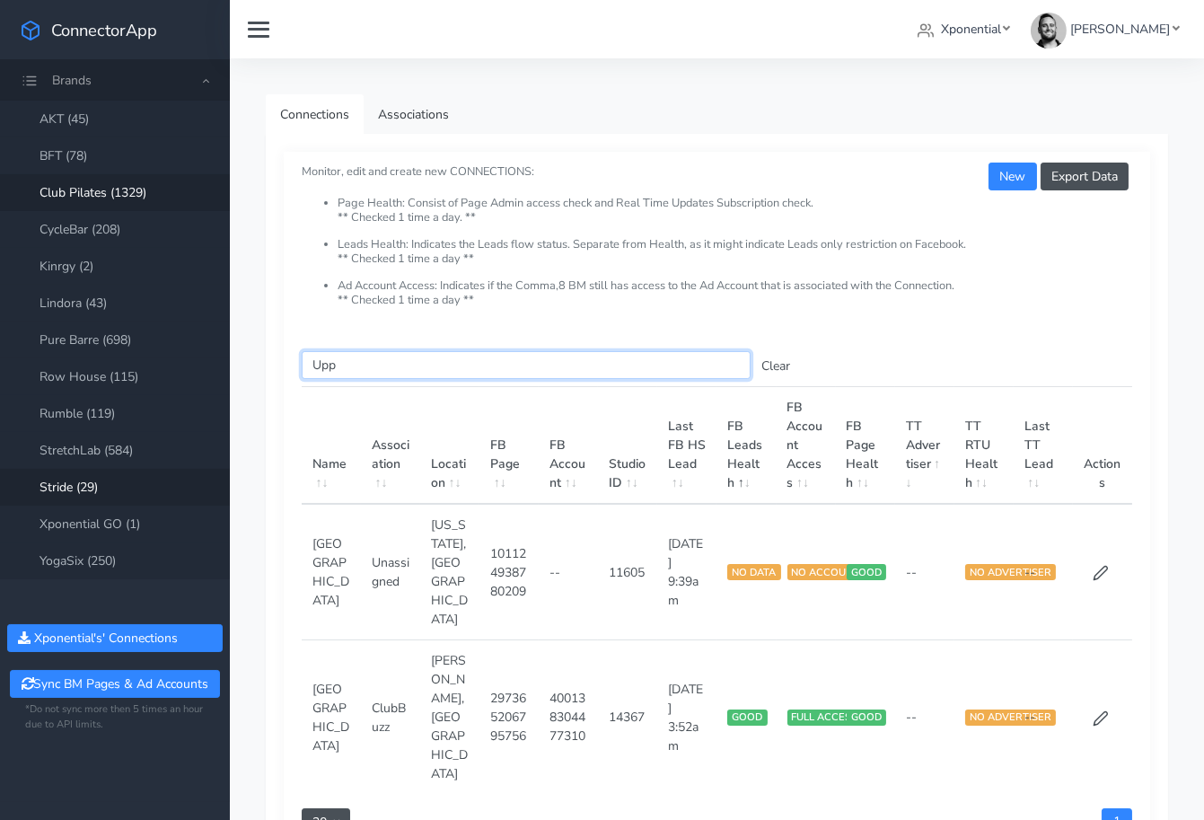
type input "Upp"
click at [1096, 710] on icon at bounding box center [1101, 718] width 16 height 16
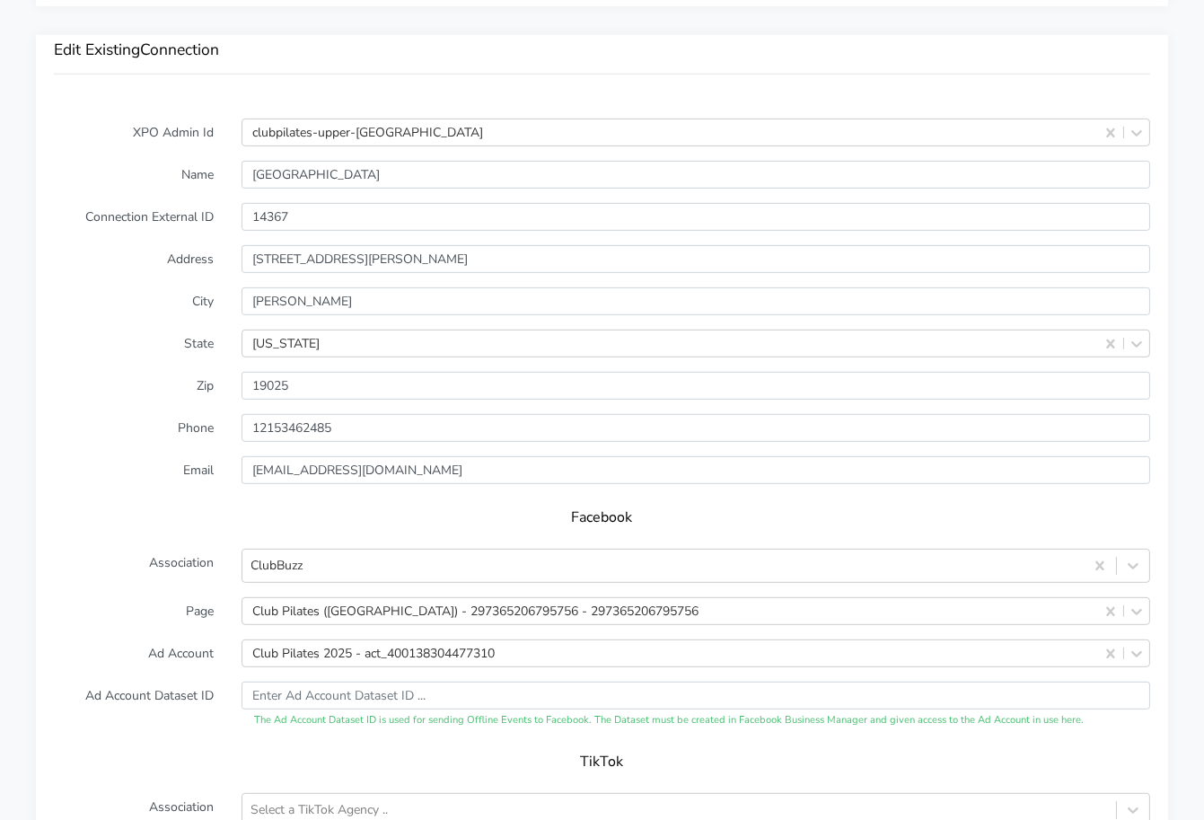
scroll to position [1434, 0]
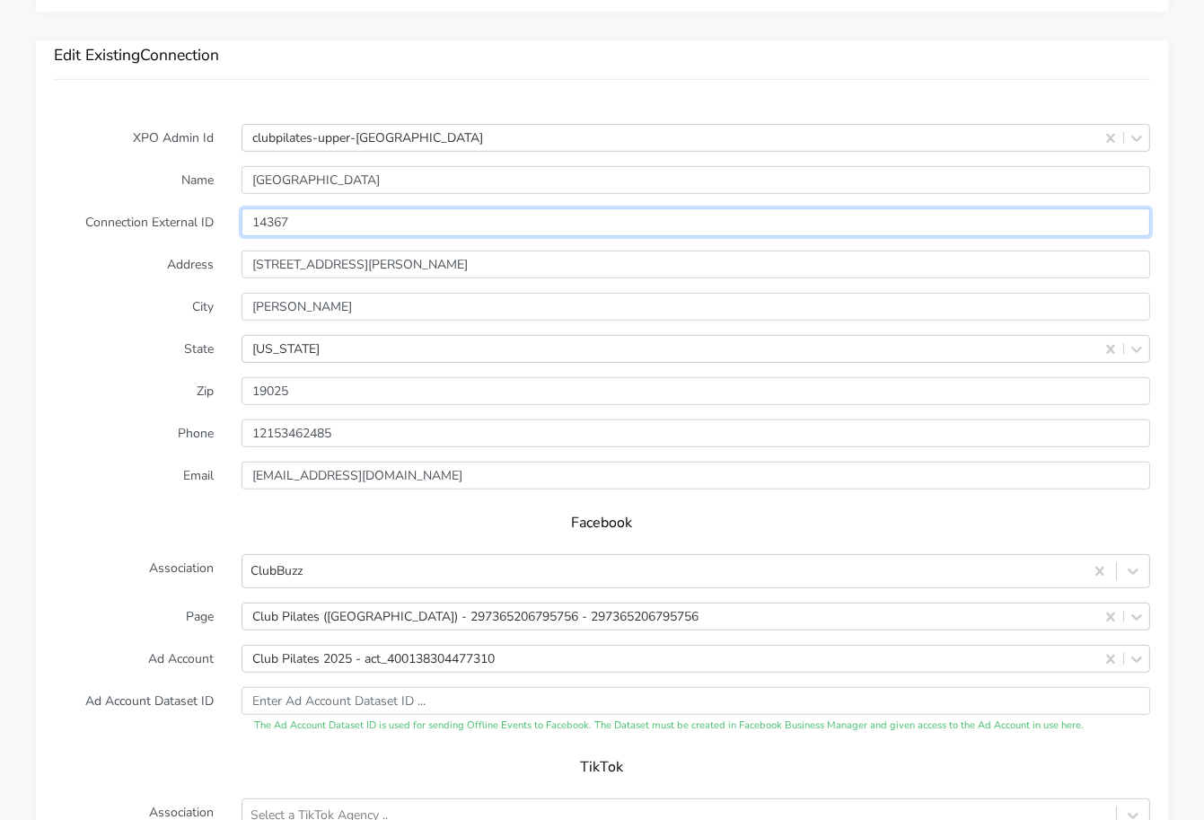
drag, startPoint x: 232, startPoint y: 238, endPoint x: 223, endPoint y: 237, distance: 9.0
click at [223, 236] on div "Connection External ID 14367" at bounding box center [601, 222] width 1123 height 28
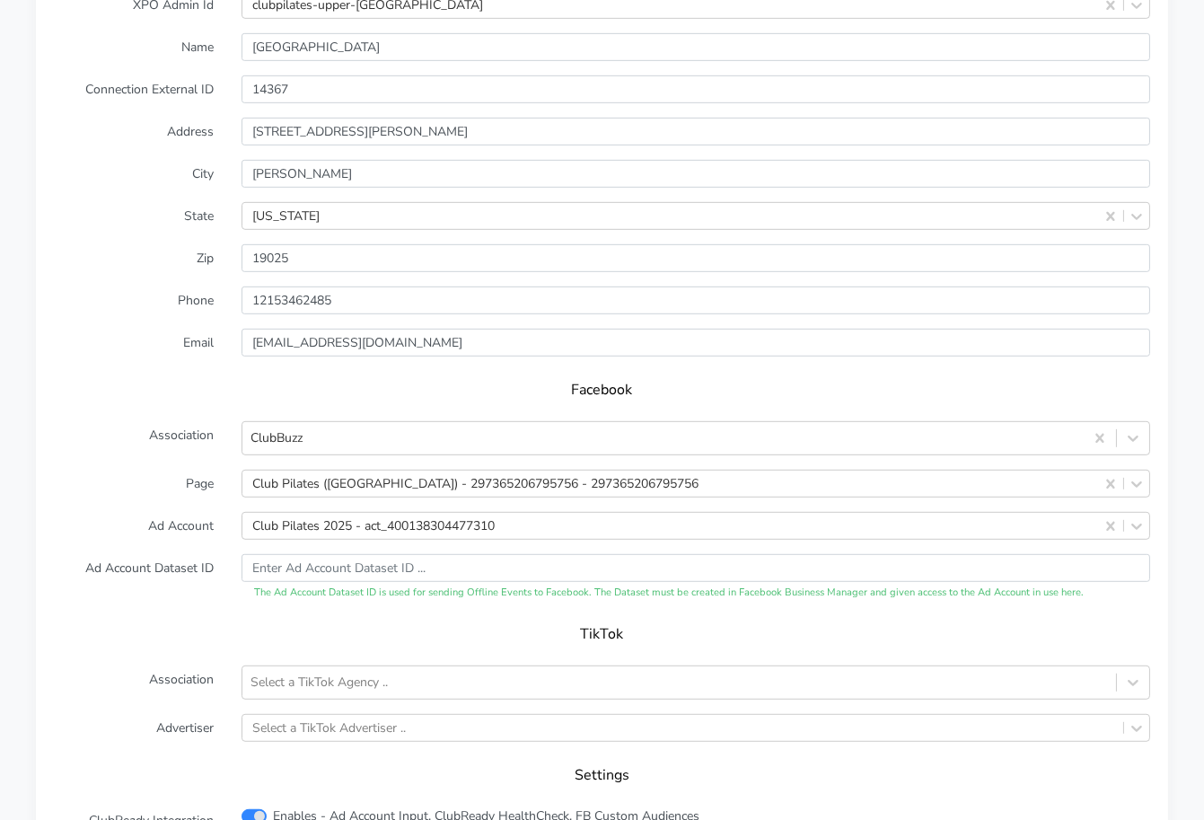
scroll to position [1605, 0]
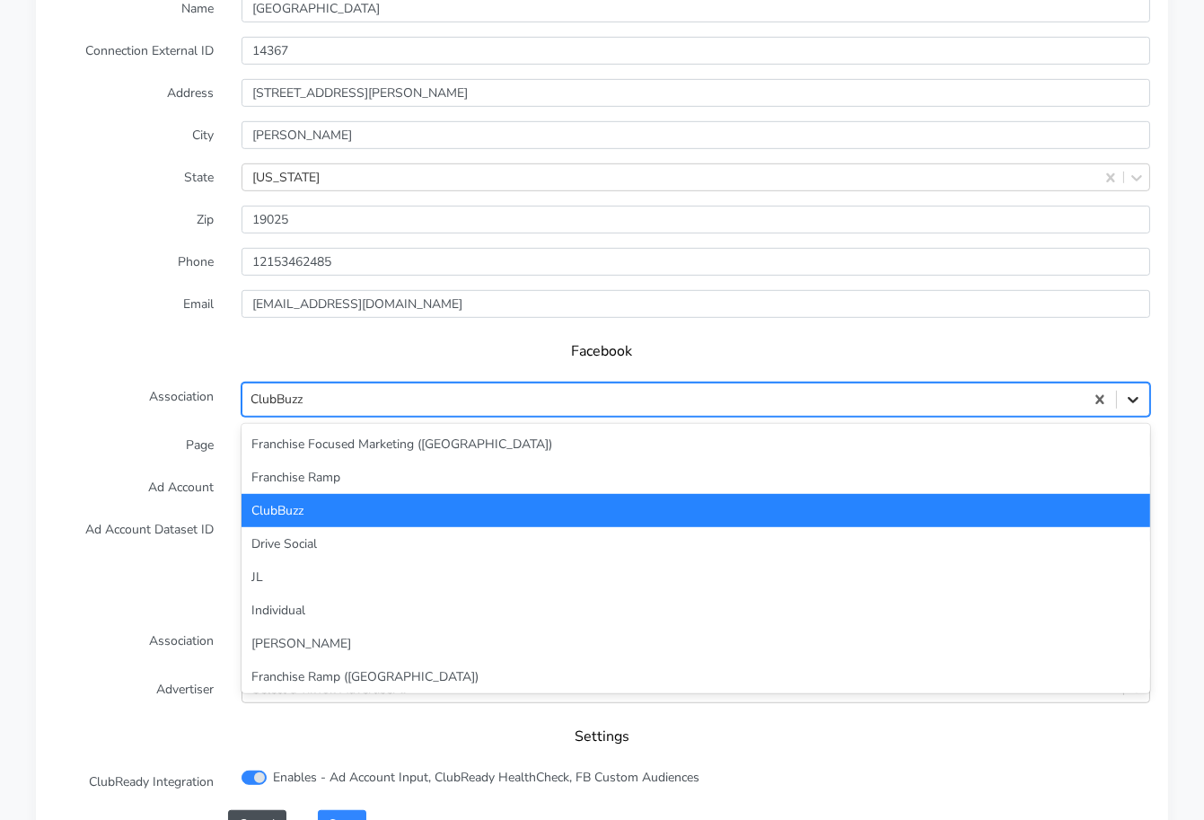
click at [1132, 408] on icon at bounding box center [1133, 400] width 18 height 18
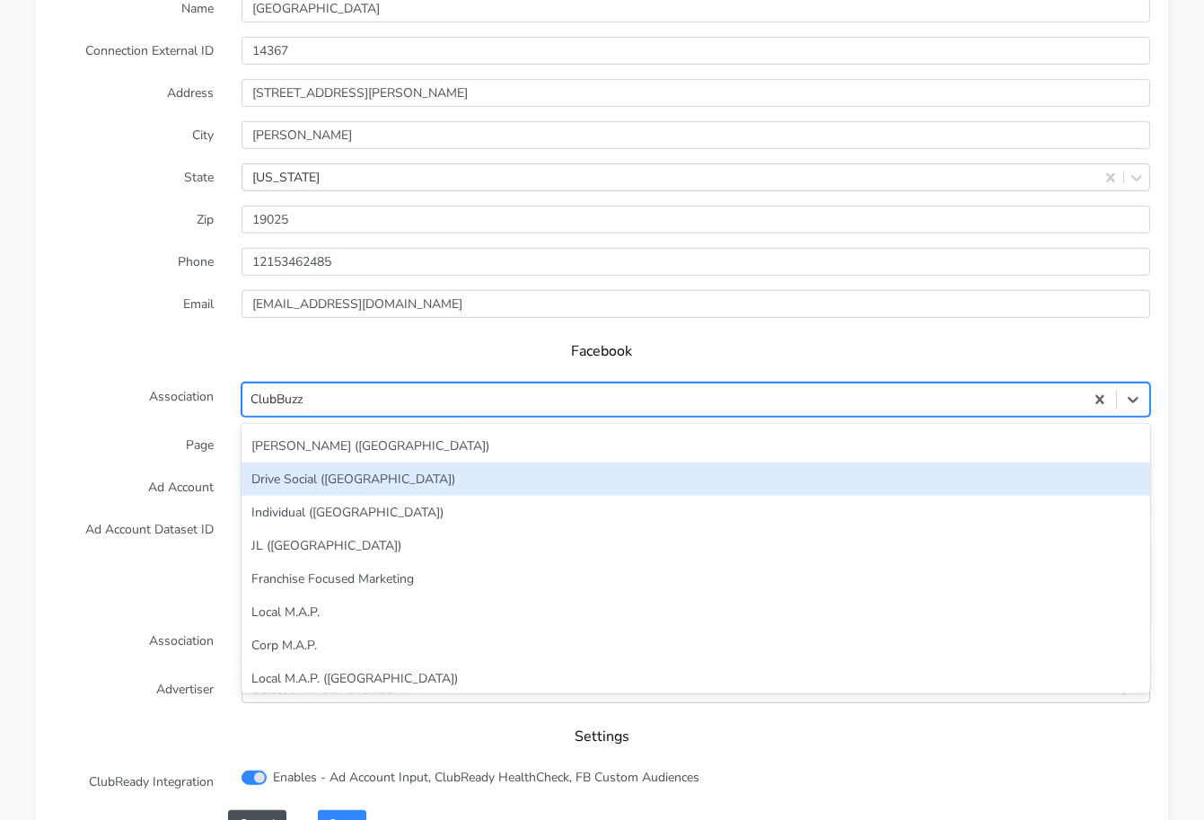
scroll to position [381, 0]
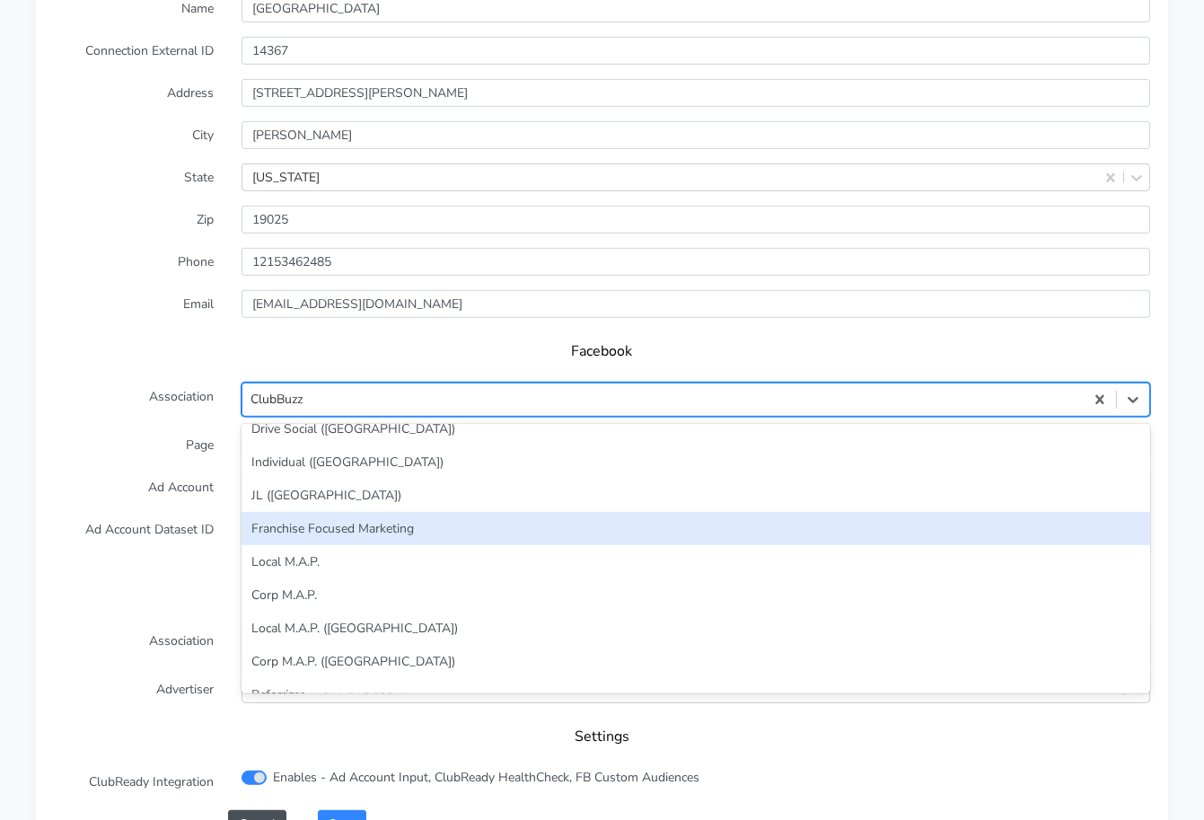
click at [316, 544] on div "Franchise Focused Marketing" at bounding box center [695, 528] width 909 height 33
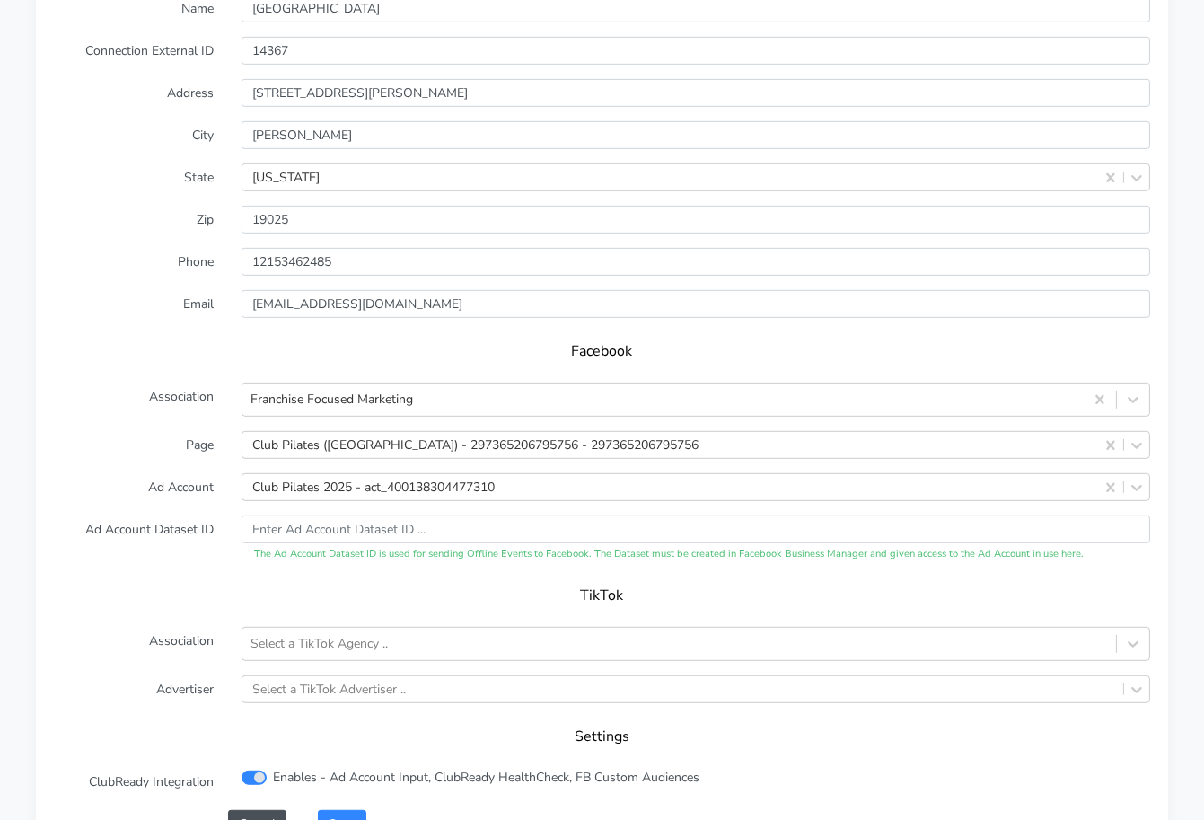
click at [172, 489] on form "XPO Admin Id clubpilates-upper-[GEOGRAPHIC_DATA] Name Upper Dublin Connection E…" at bounding box center [602, 394] width 1096 height 885
drag, startPoint x: 1110, startPoint y: 506, endPoint x: 857, endPoint y: 512, distance: 252.3
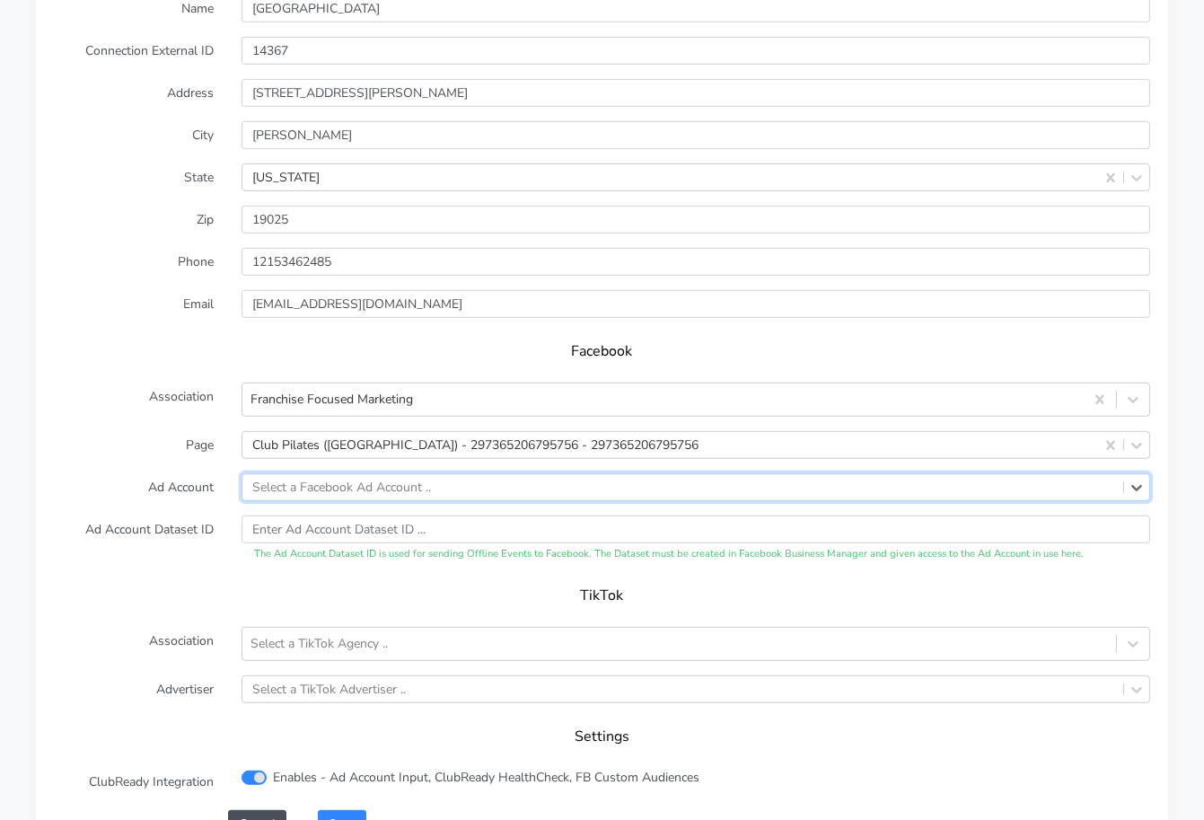
click at [133, 501] on label "Ad Account" at bounding box center [134, 487] width 188 height 28
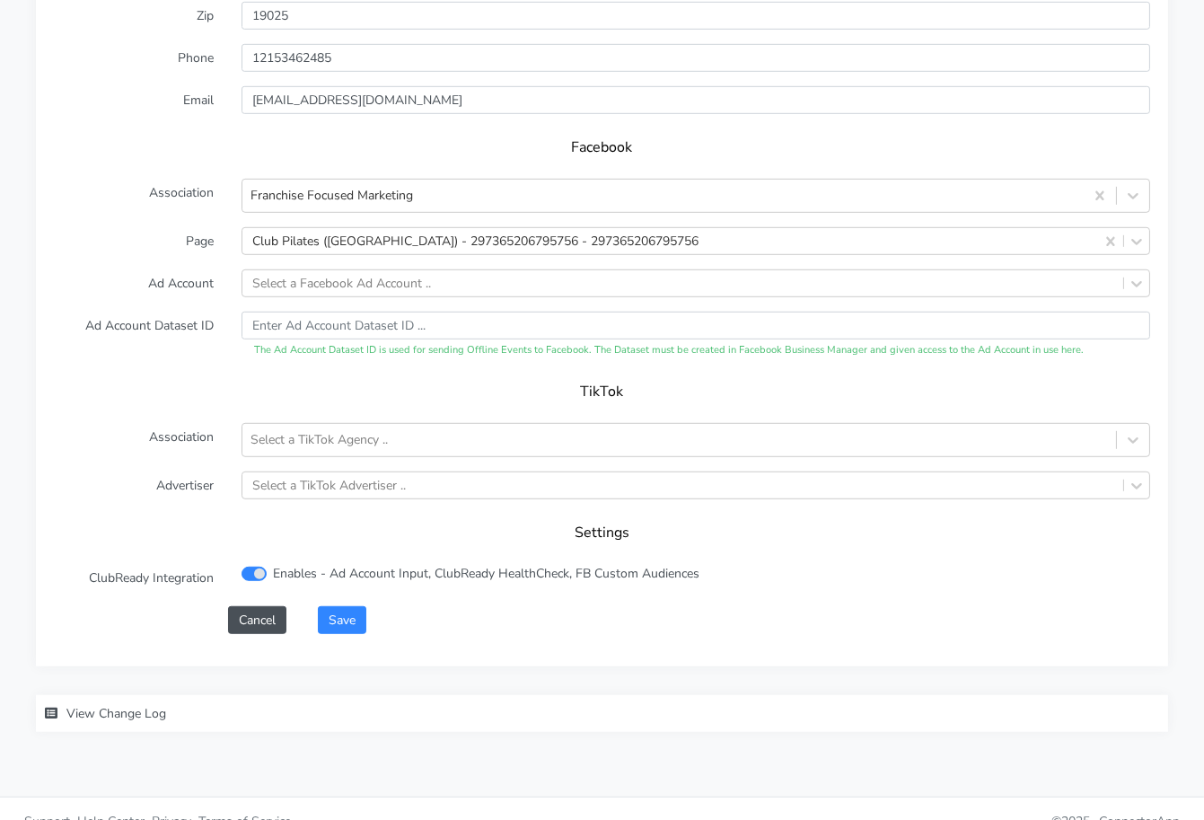
scroll to position [1852, 0]
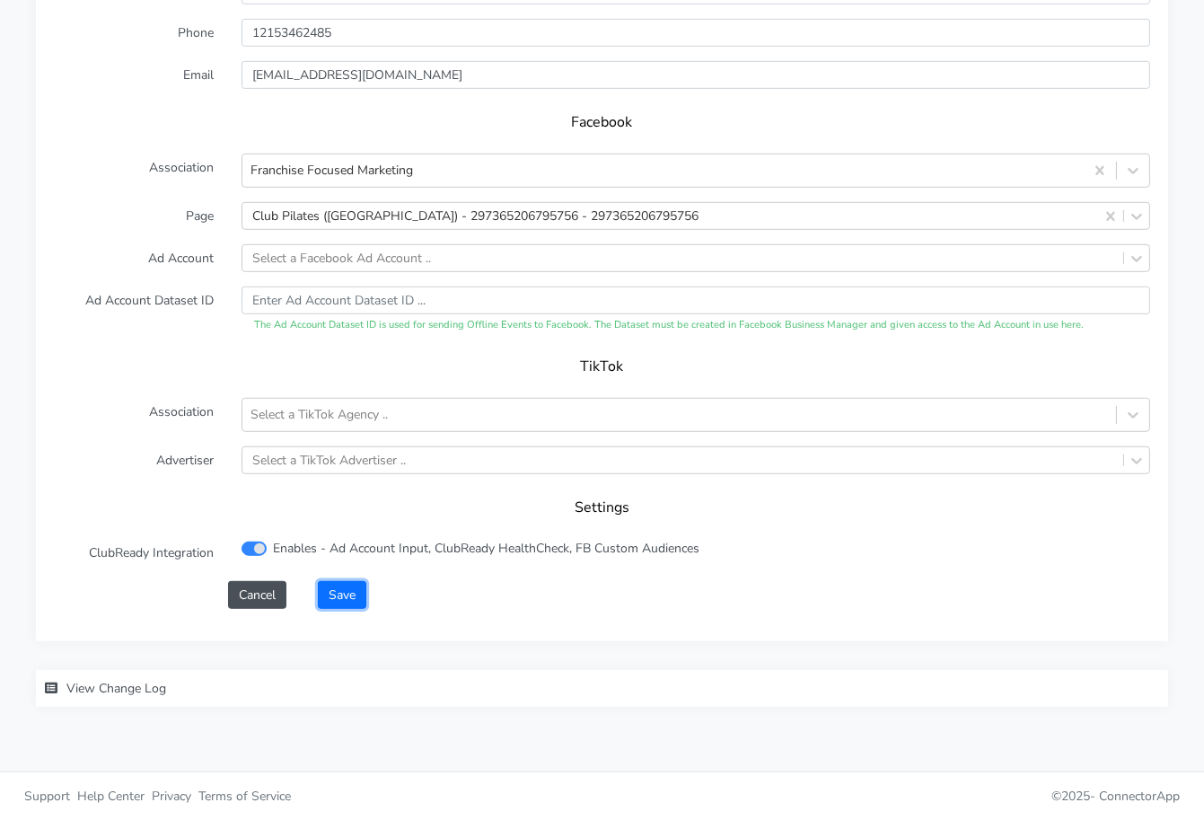
click at [345, 595] on button "Save" at bounding box center [342, 595] width 48 height 28
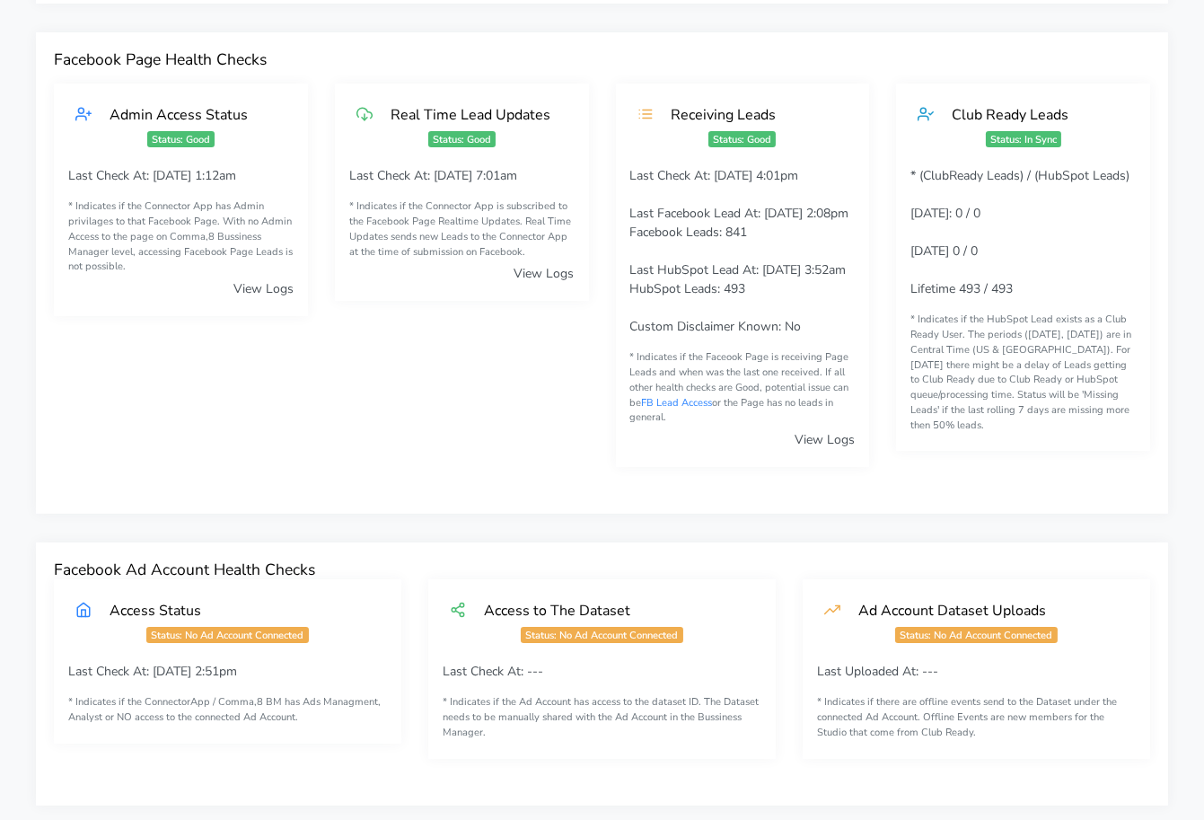
scroll to position [0, 0]
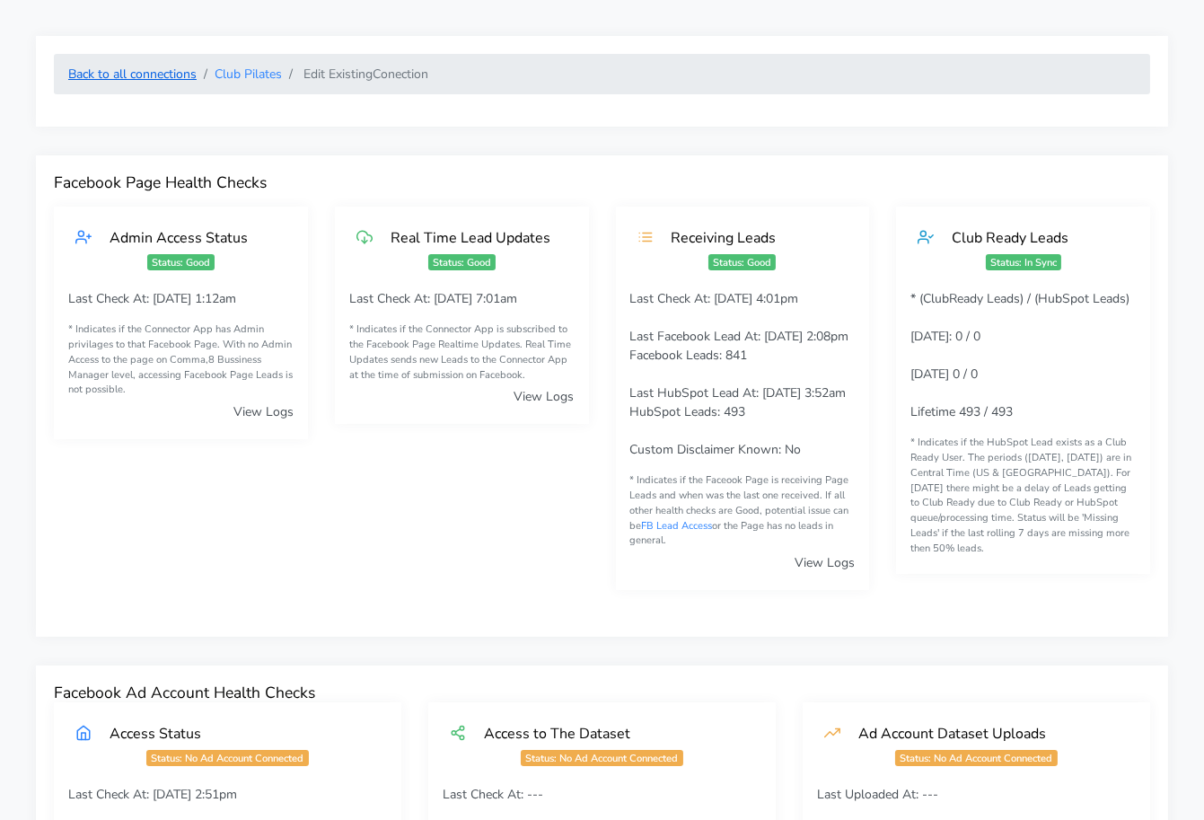
click at [135, 73] on link "Back to all connections" at bounding box center [132, 74] width 128 height 17
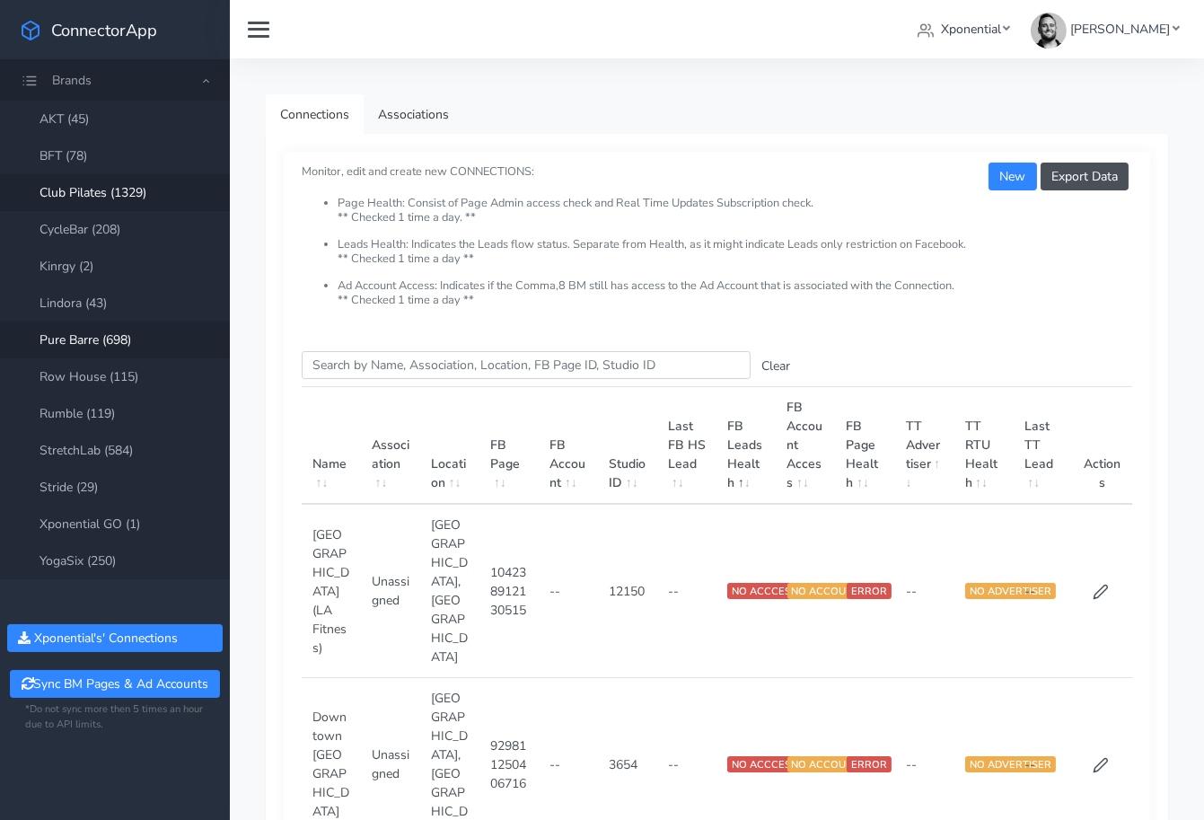
click at [102, 340] on link "Pure Barre (698)" at bounding box center [115, 339] width 230 height 37
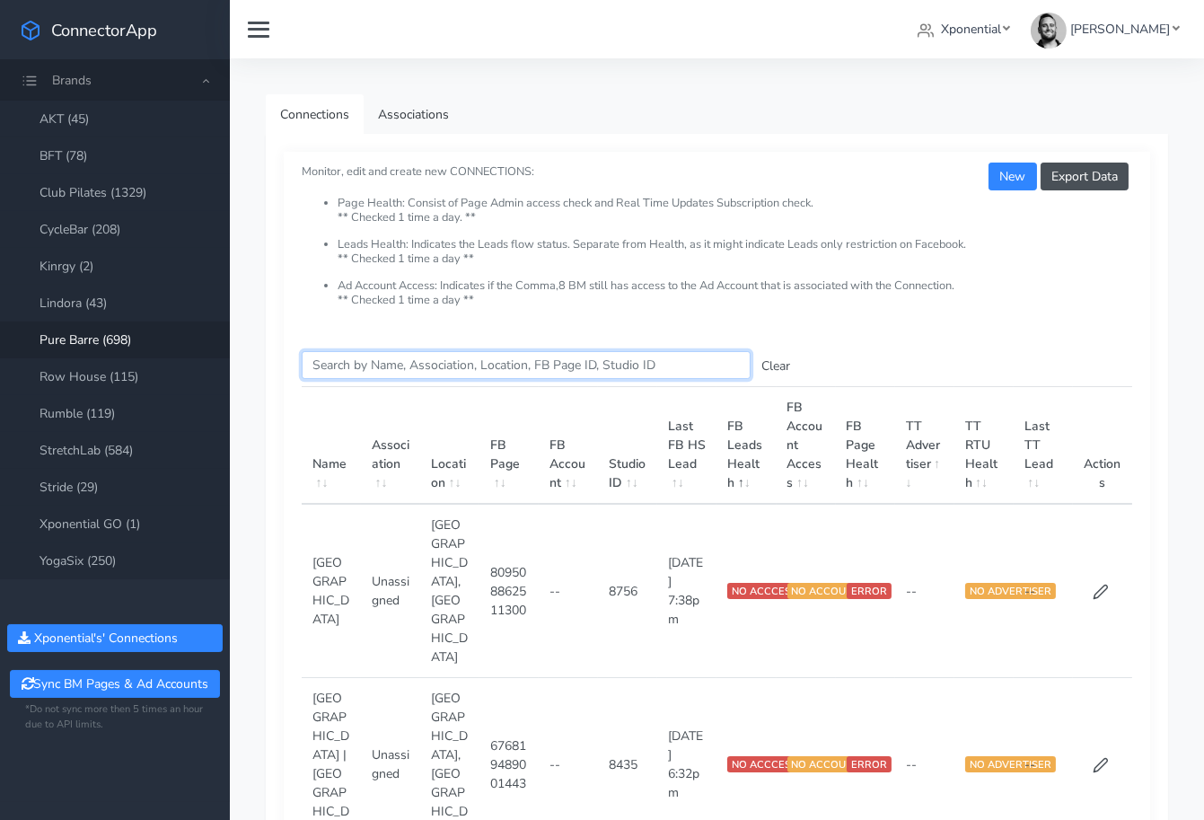
click at [349, 365] on input "Search this table" at bounding box center [526, 365] width 449 height 28
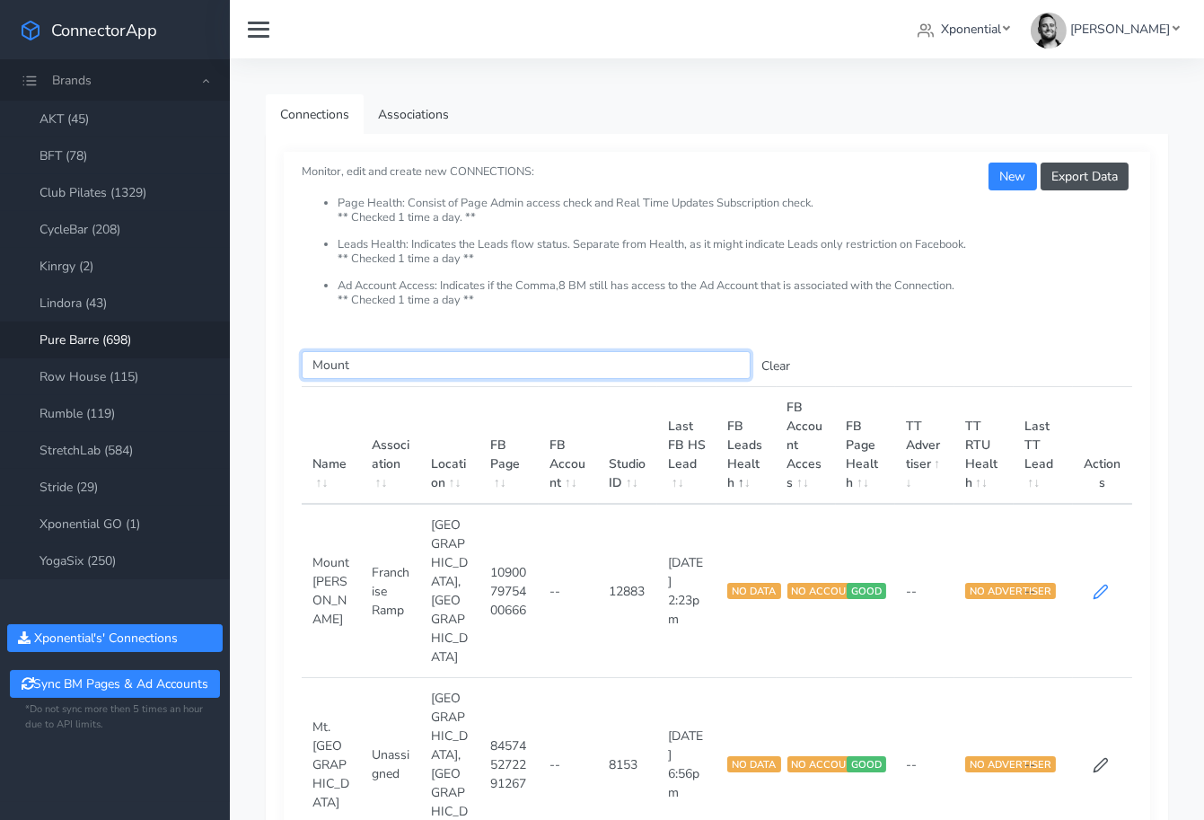
type input "Mount"
click at [1101, 584] on icon at bounding box center [1101, 592] width 16 height 16
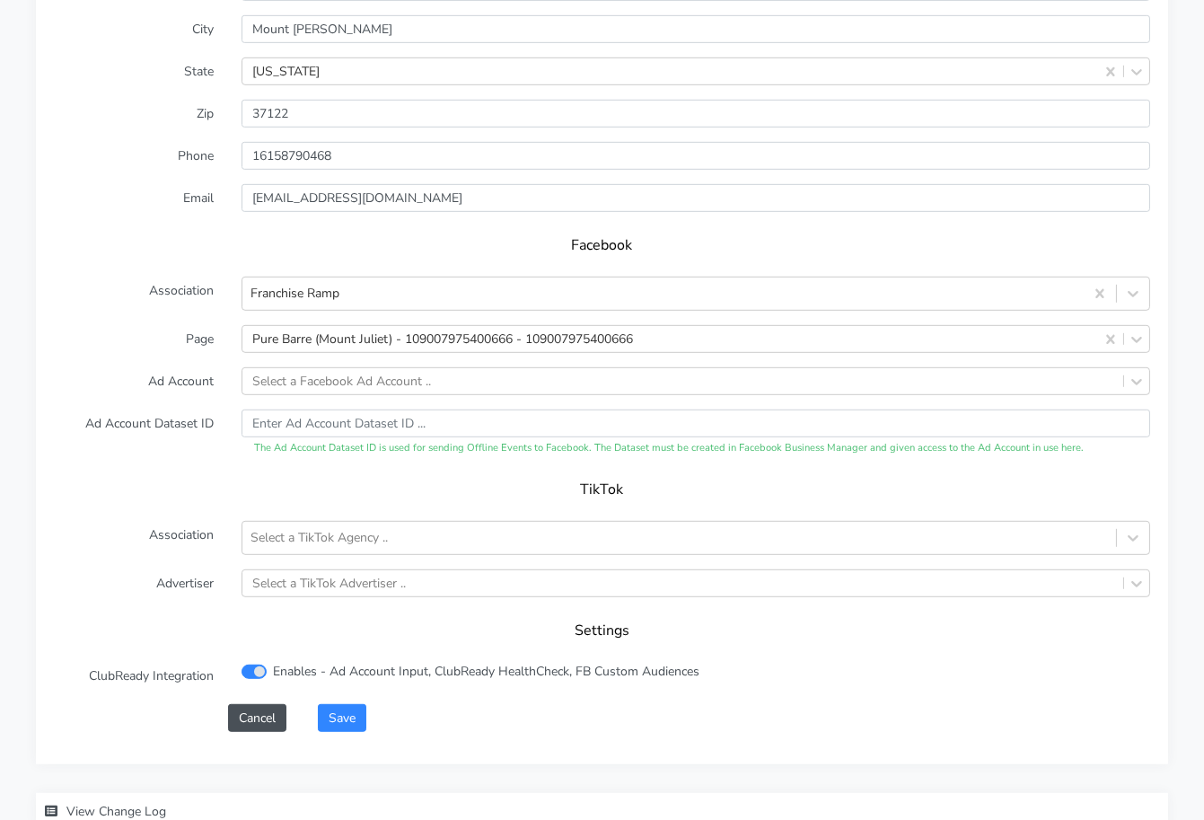
scroll to position [1644, 0]
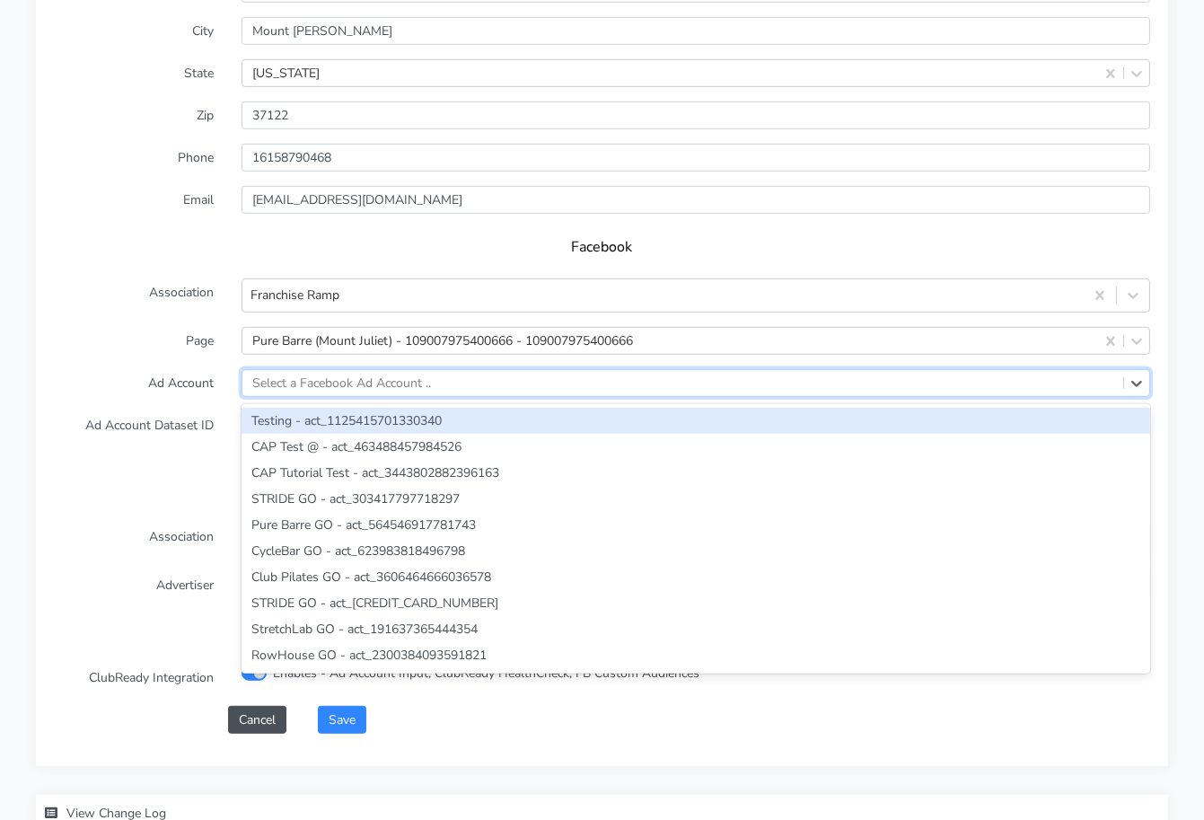
click at [347, 392] on div "Select a Facebook Ad Account .." at bounding box center [341, 382] width 179 height 19
paste input "24646043625058966"
type input "24646043625058966"
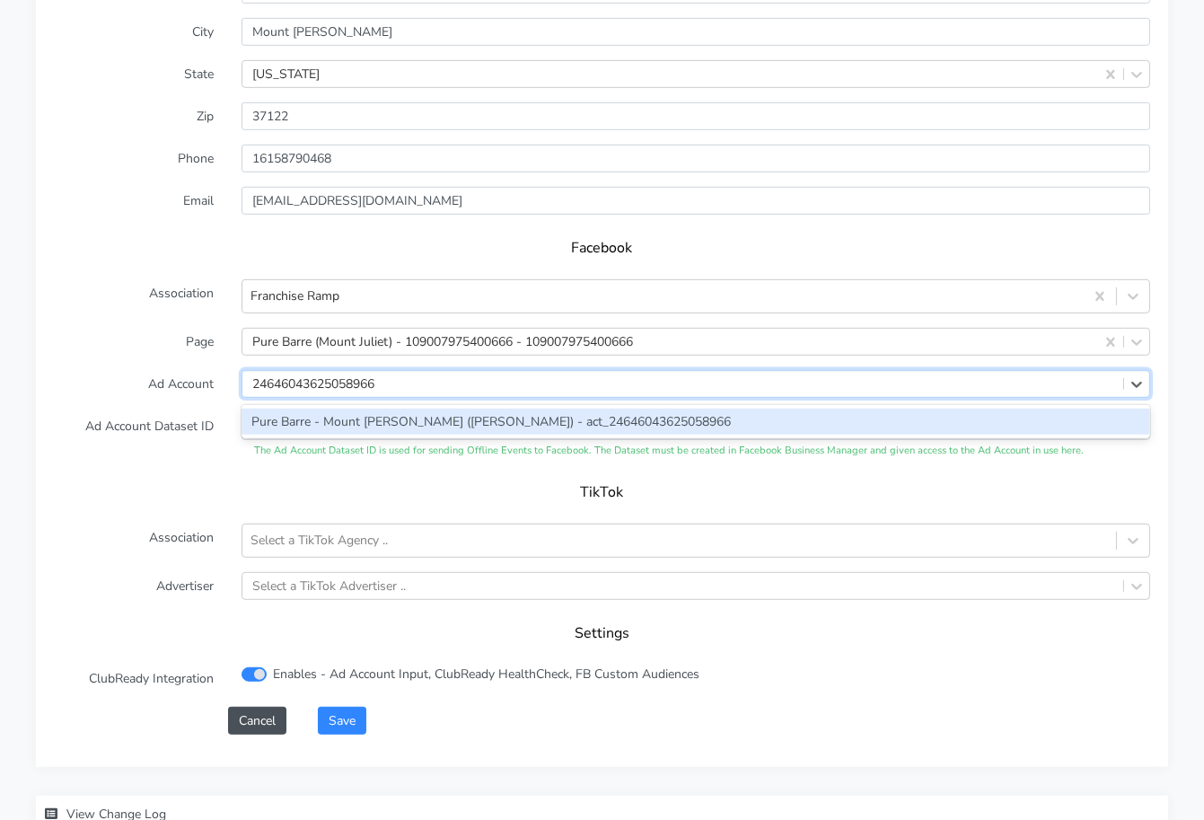
click at [344, 435] on div "Pure Barre - Mount [PERSON_NAME] ([PERSON_NAME]) - act_24646043625058966" at bounding box center [695, 421] width 909 height 26
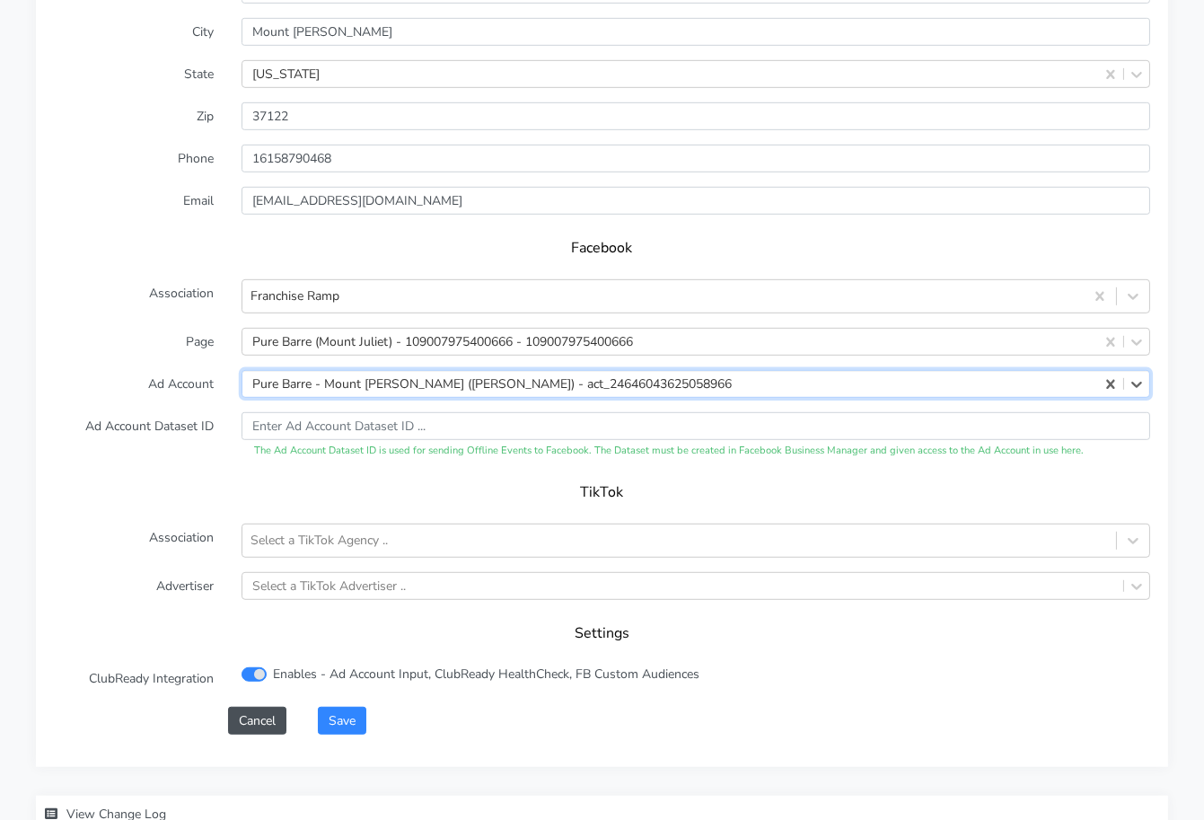
click at [136, 419] on form "XPO Admin Id purebarre-mount-juliet-tn Name Mount Juliet Connection External ID…" at bounding box center [602, 291] width 1096 height 885
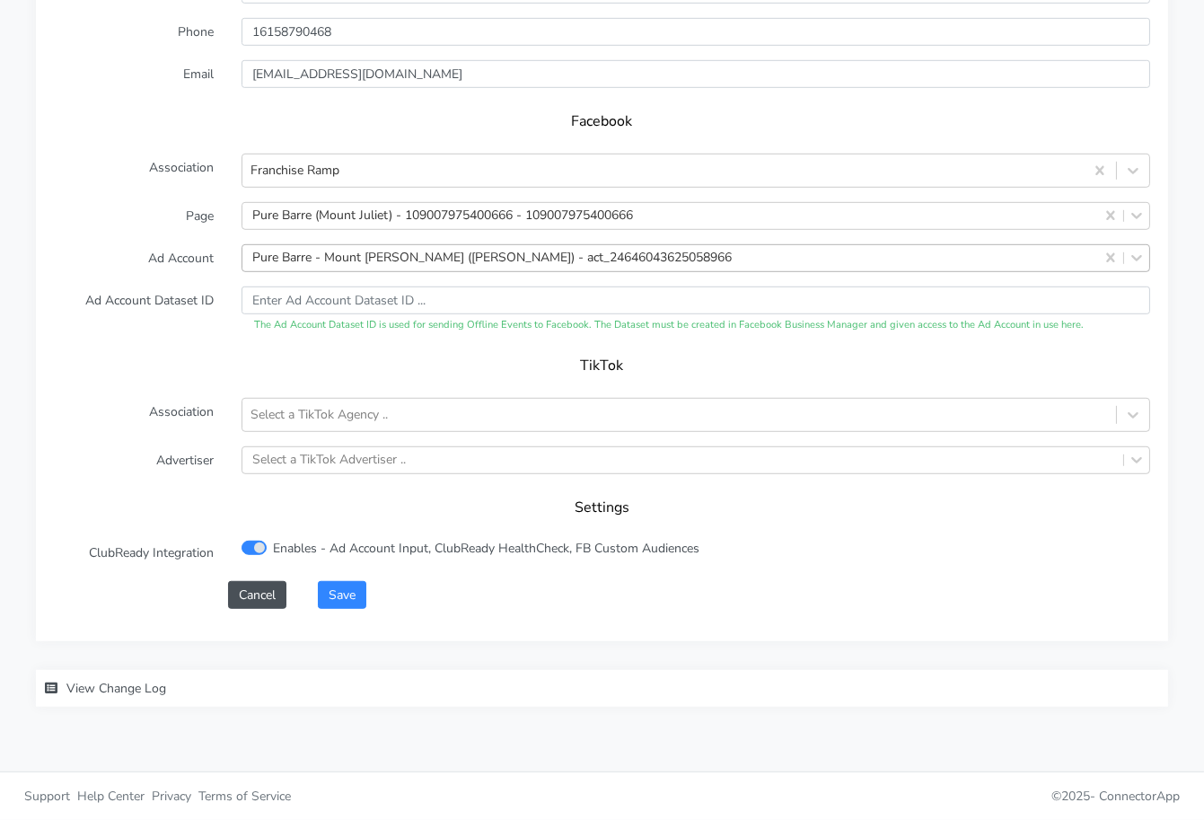
scroll to position [1829, 0]
click at [344, 593] on button "Save" at bounding box center [342, 595] width 48 height 28
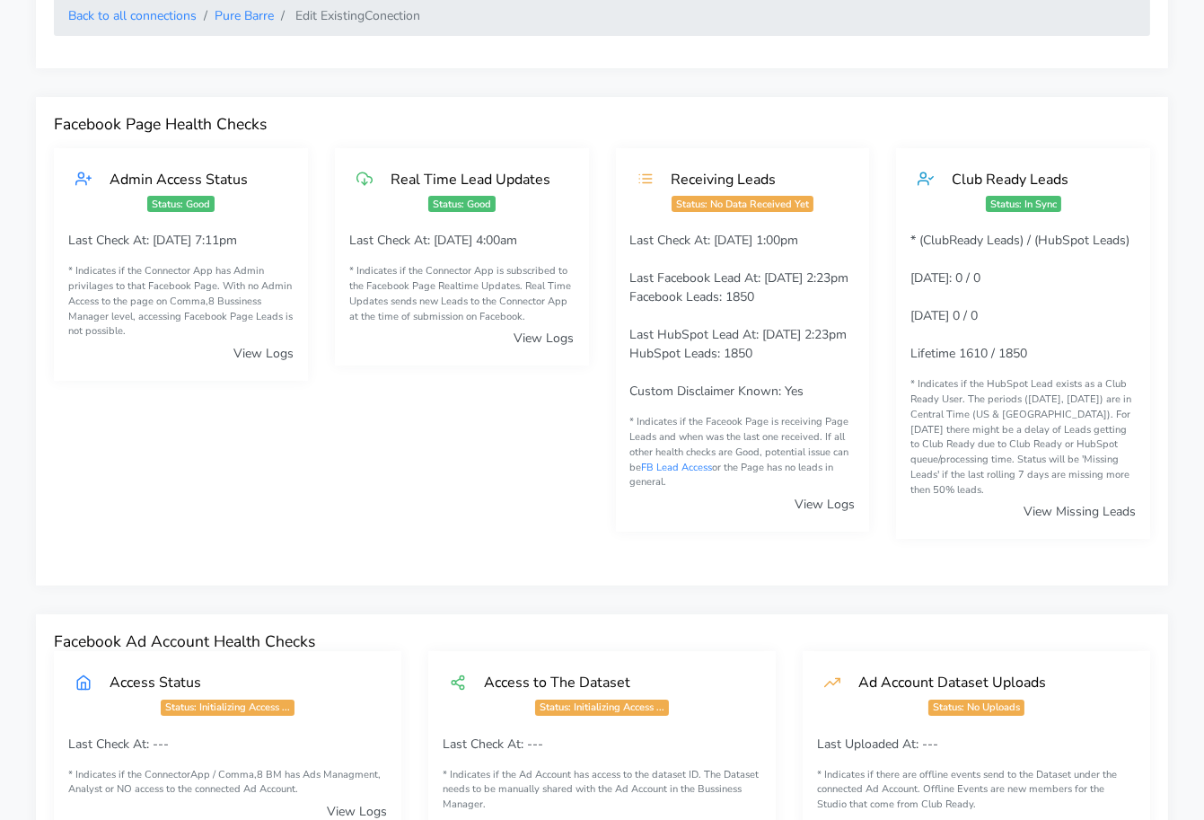
scroll to position [0, 0]
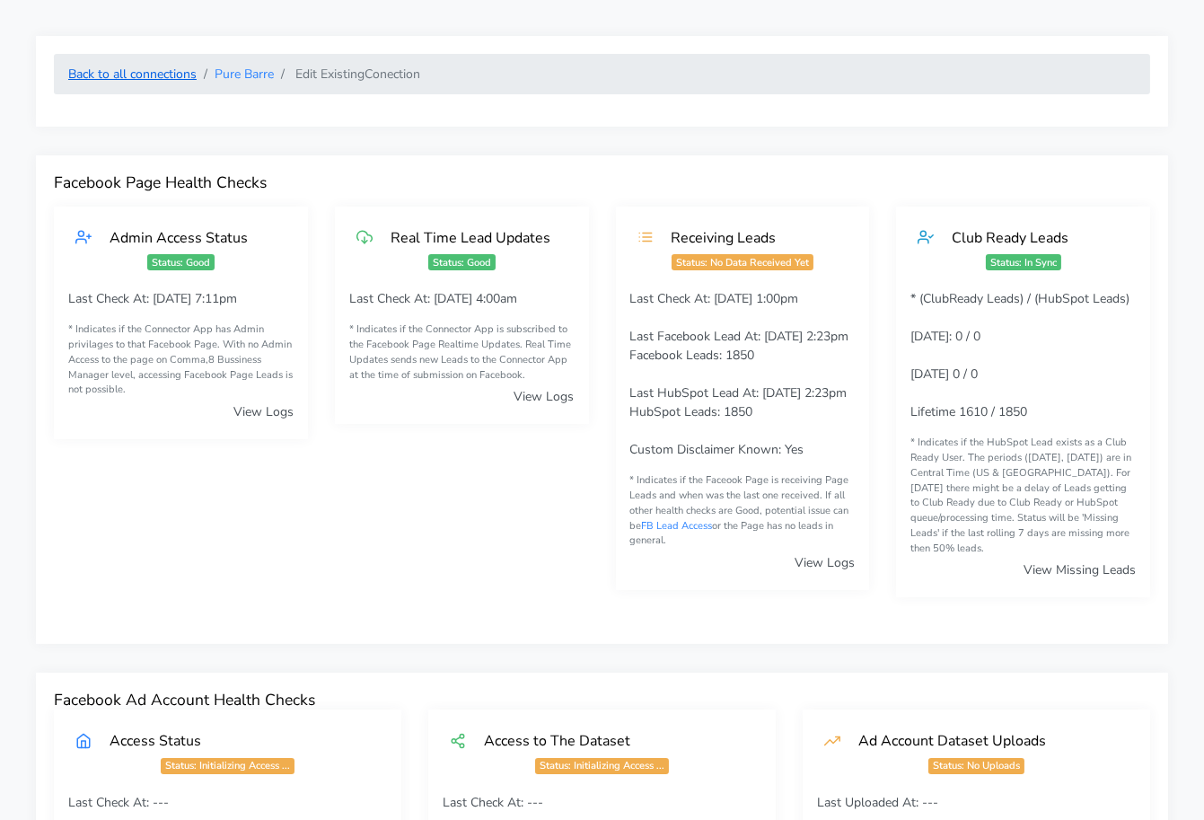
click at [157, 81] on link "Back to all connections" at bounding box center [132, 74] width 128 height 17
